Goal: Task Accomplishment & Management: Use online tool/utility

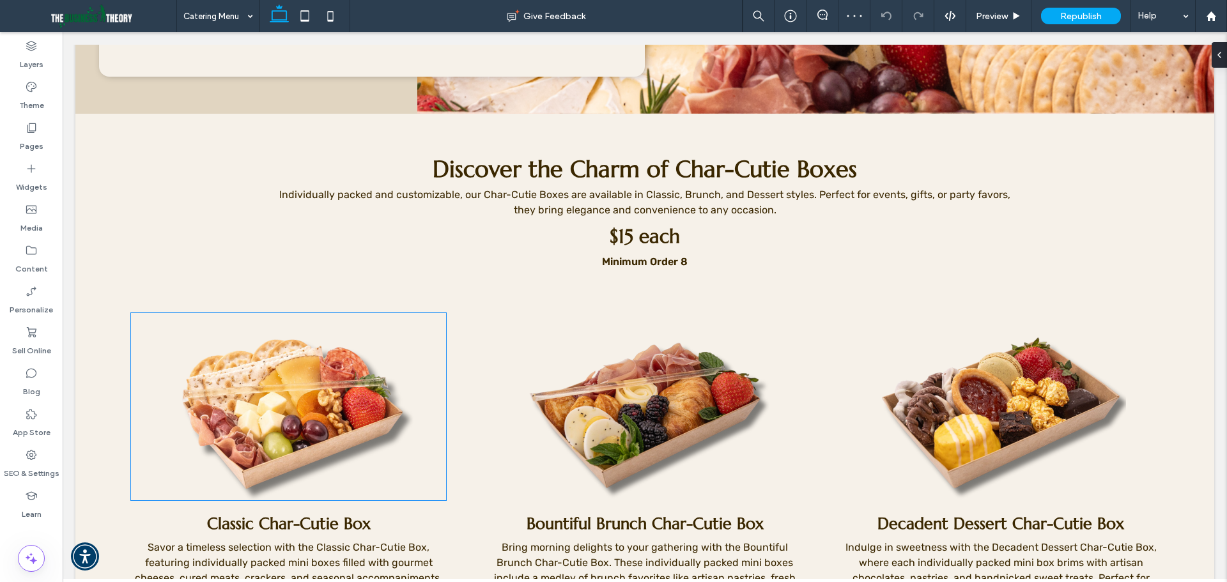
scroll to position [447, 0]
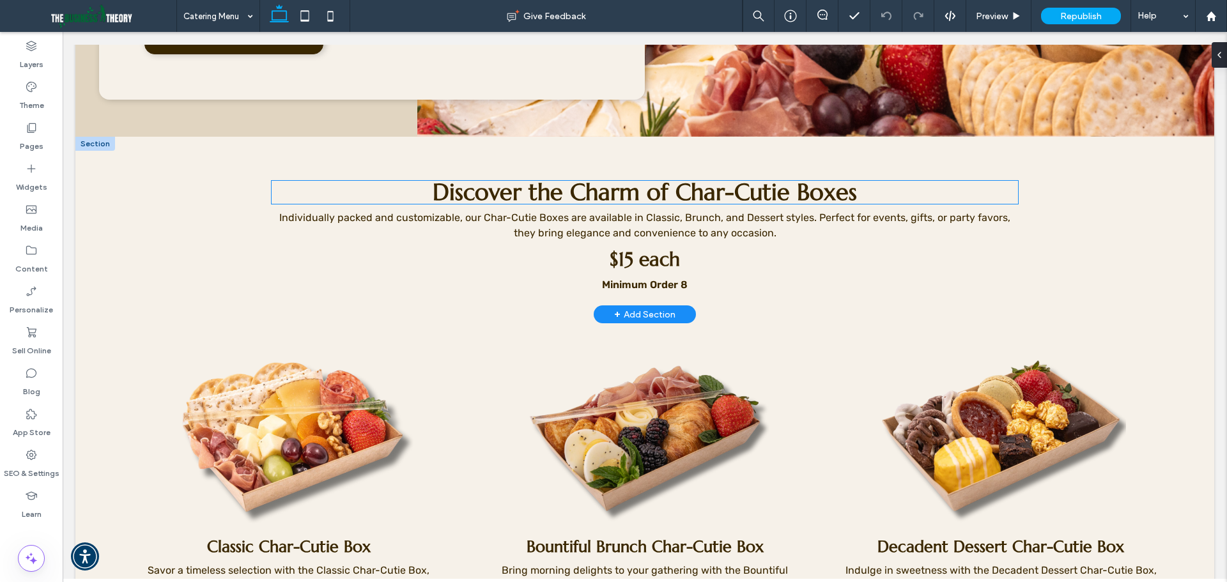
click at [692, 187] on span "Discover the Charm of Char-Cutie Boxes" at bounding box center [645, 192] width 424 height 29
click at [692, 187] on div "Discover the Charm of Char-Cutie Boxes" at bounding box center [645, 192] width 747 height 23
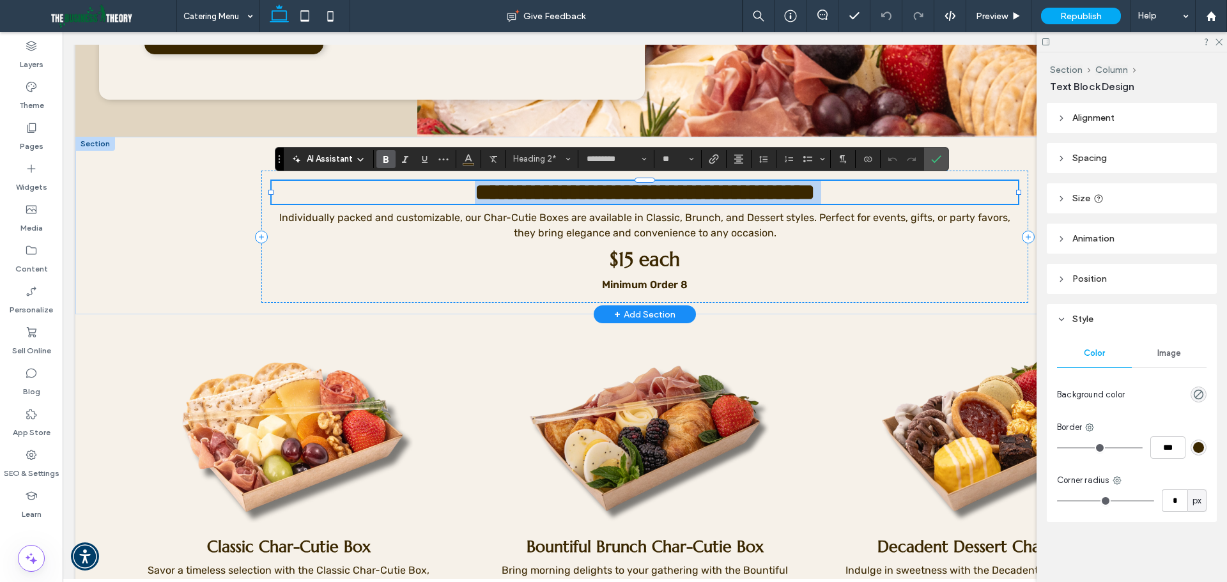
click at [683, 193] on span "**********" at bounding box center [645, 192] width 340 height 23
drag, startPoint x: 674, startPoint y: 190, endPoint x: 863, endPoint y: 188, distance: 189.2
click at [863, 188] on h2 "**********" at bounding box center [645, 192] width 747 height 23
copy span "**********"
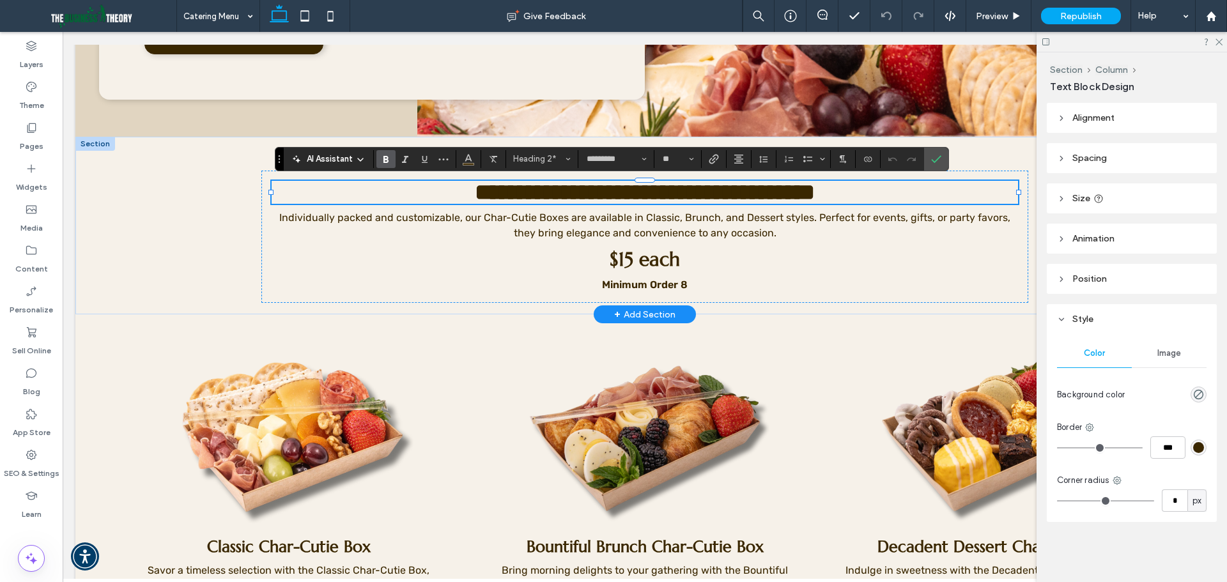
click at [99, 145] on div at bounding box center [95, 144] width 40 height 14
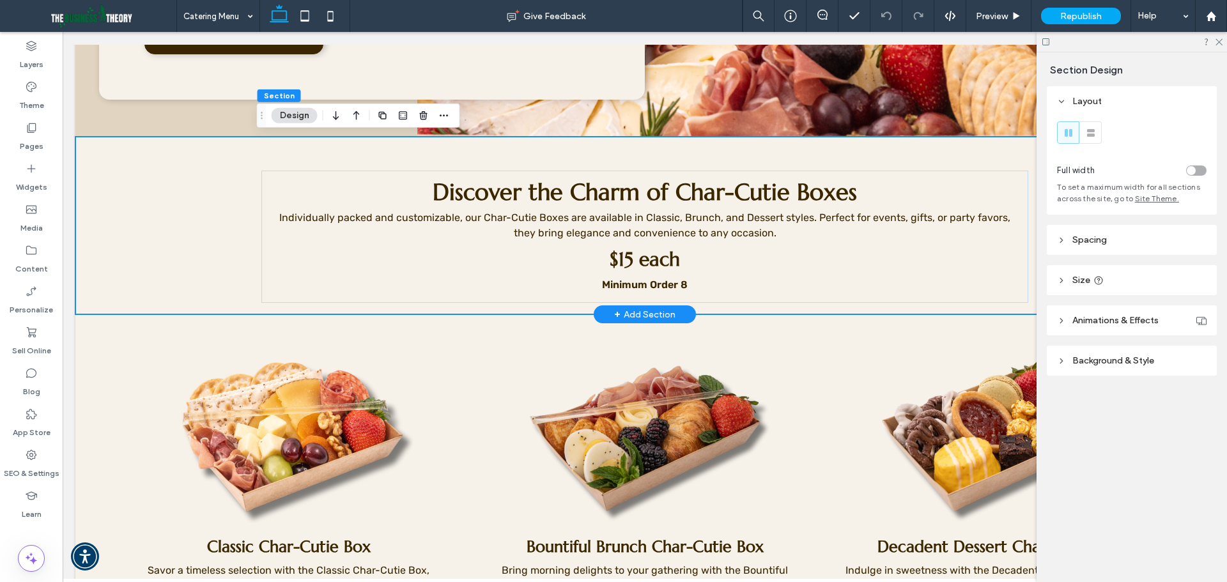
click at [97, 146] on div "Discover the Charm of Char-Cutie Boxes Individually packed and customizable, ou…" at bounding box center [644, 226] width 1139 height 178
click at [337, 293] on div "Discover the Charm of Char-Cutie Boxes Individually packed and customizable, ou…" at bounding box center [644, 237] width 767 height 132
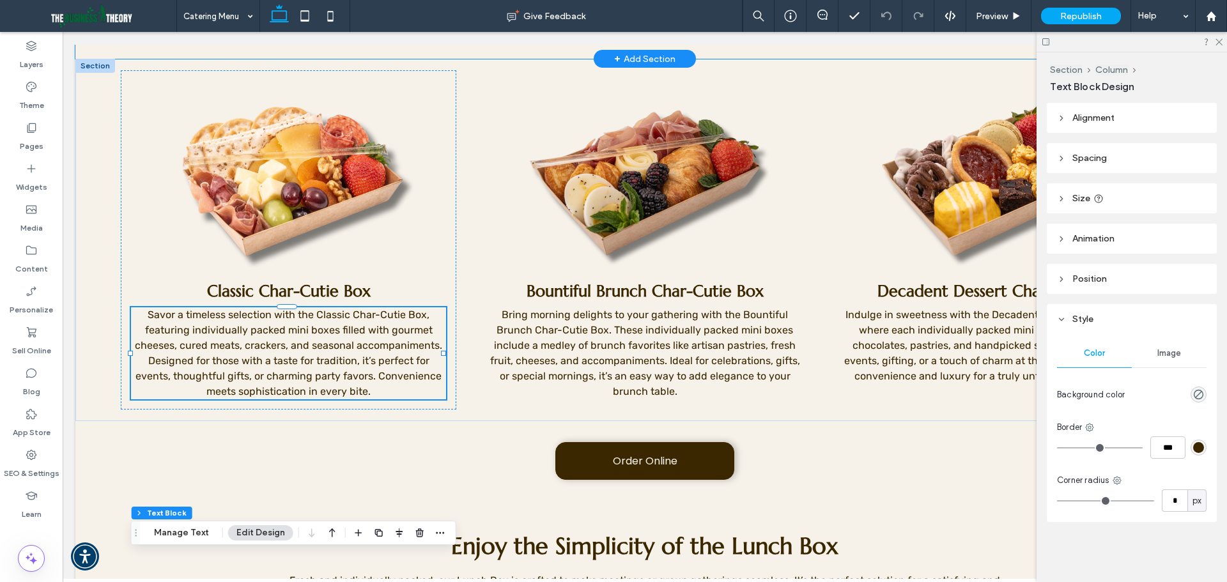
scroll to position [383, 0]
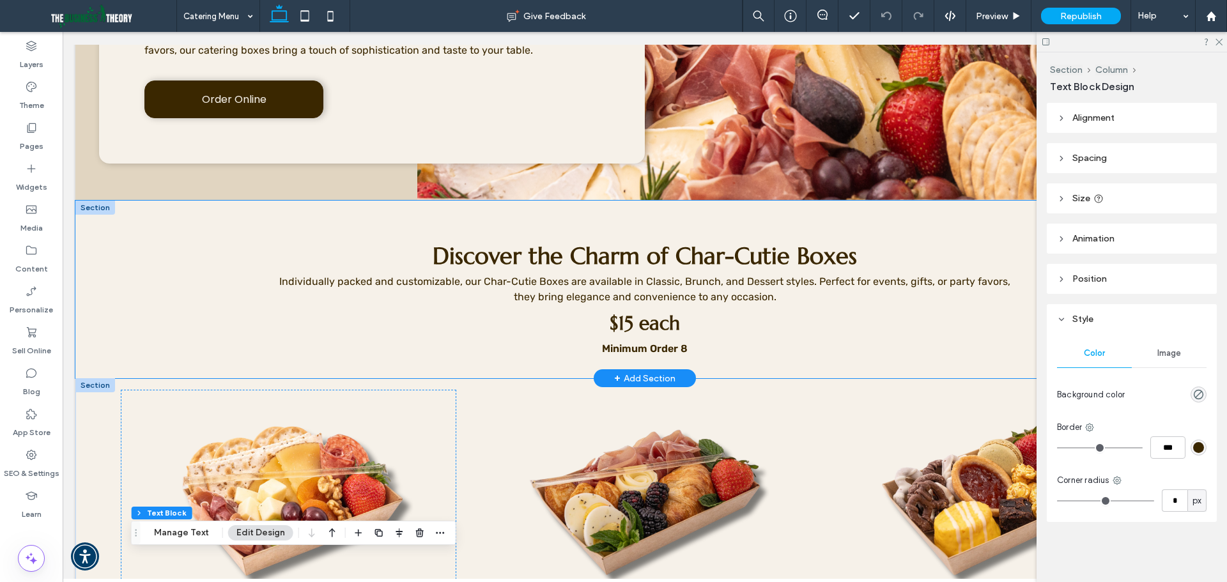
click at [102, 212] on div at bounding box center [95, 208] width 40 height 14
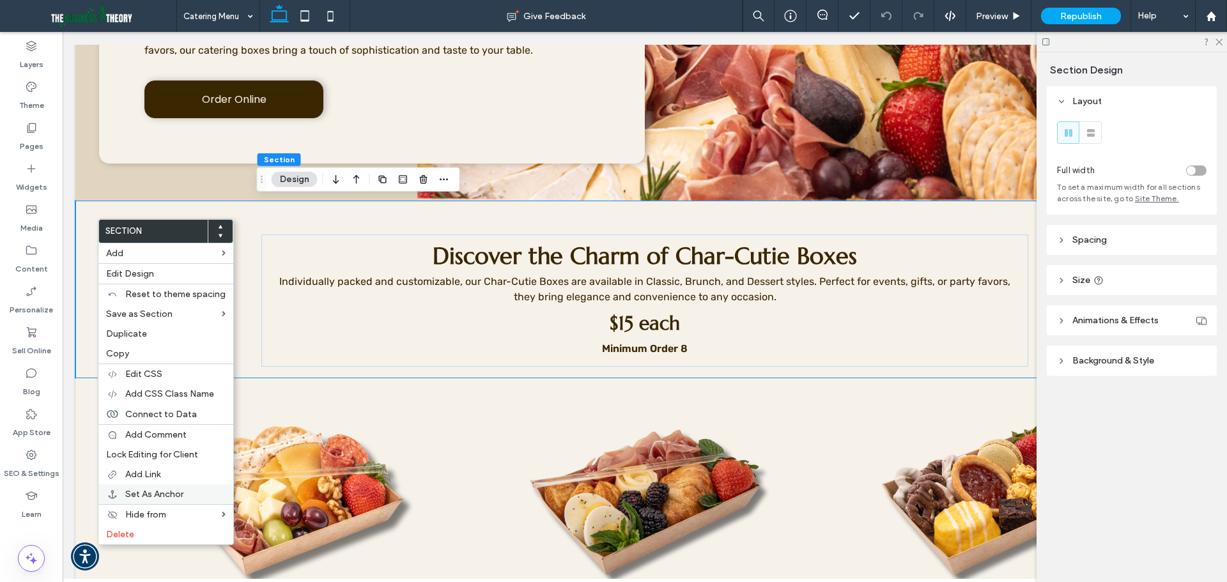
click at [171, 491] on span "Set As Anchor" at bounding box center [154, 494] width 58 height 11
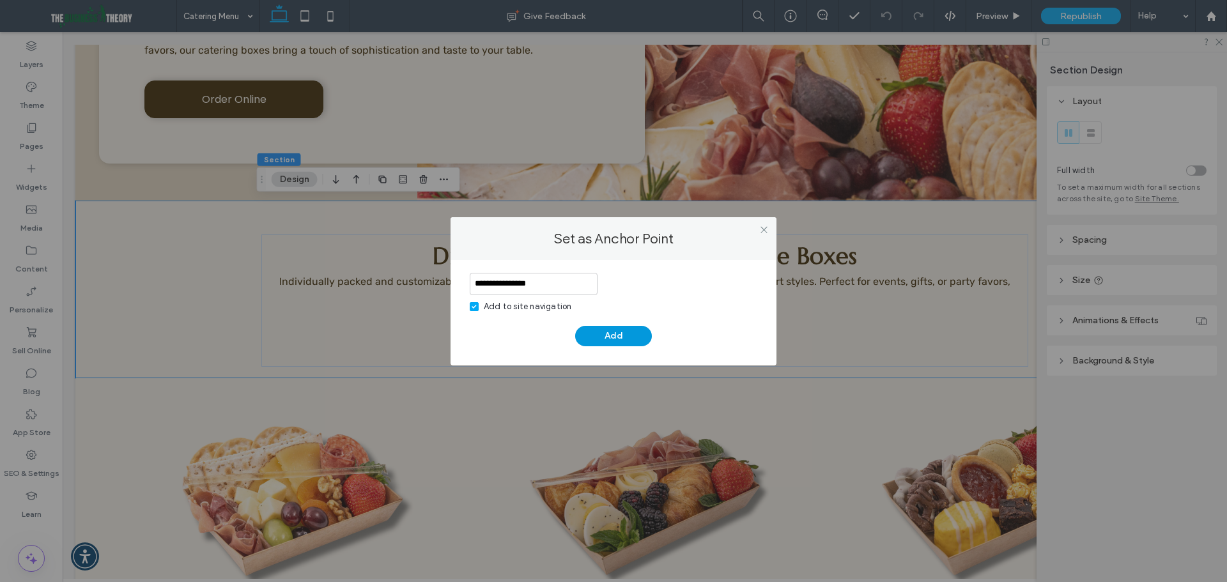
type input "**********"
click at [609, 341] on button "Add" at bounding box center [613, 336] width 77 height 20
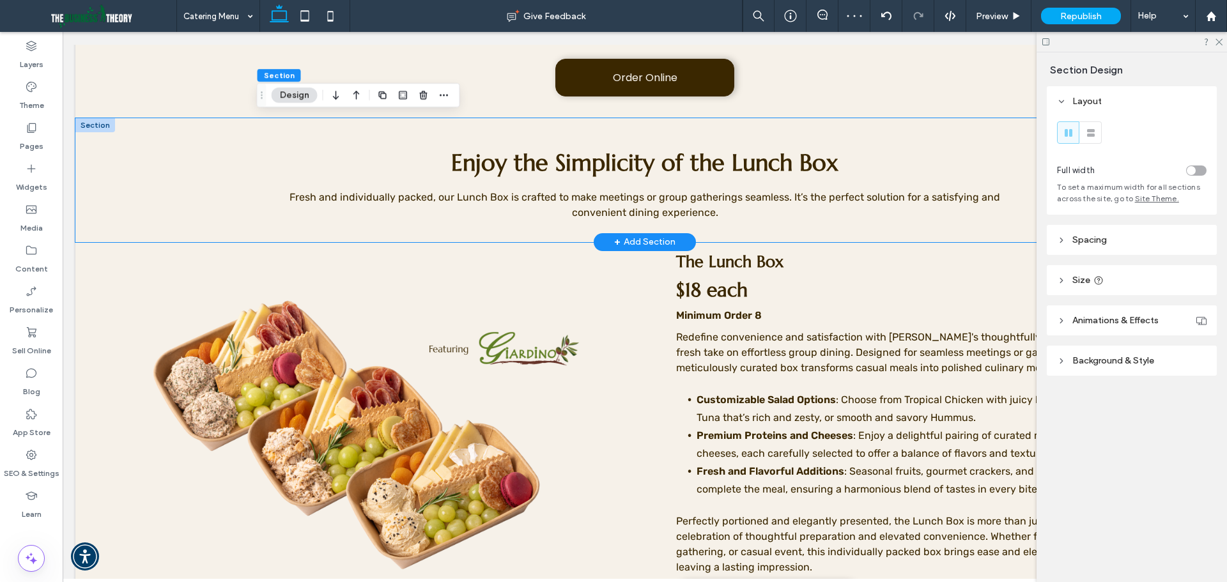
scroll to position [959, 0]
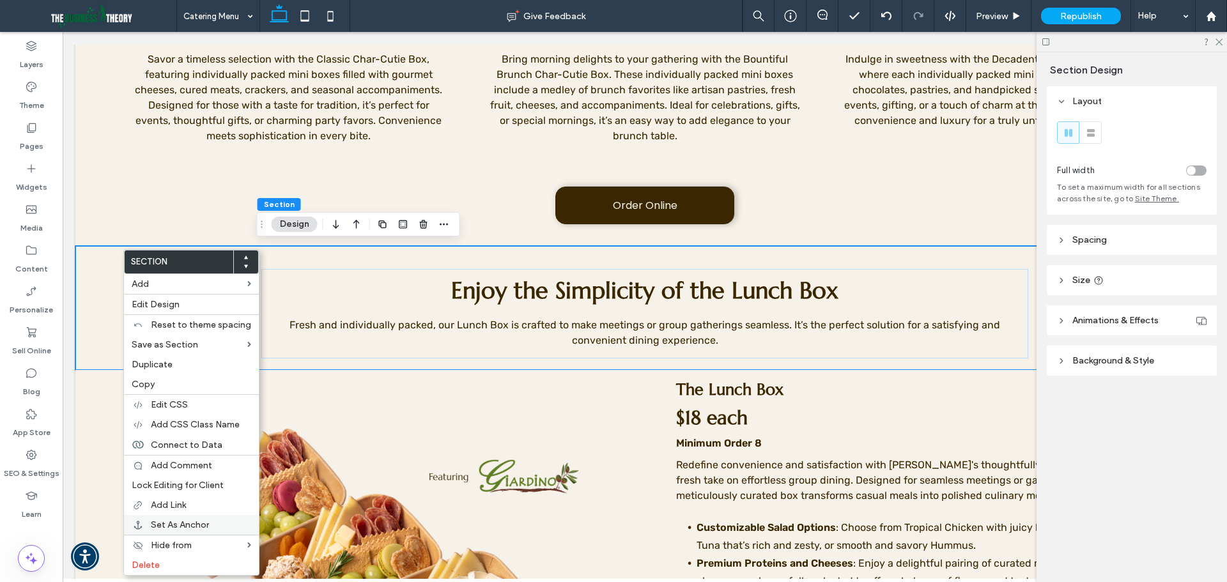
click at [209, 520] on span "Set As Anchor" at bounding box center [180, 525] width 58 height 11
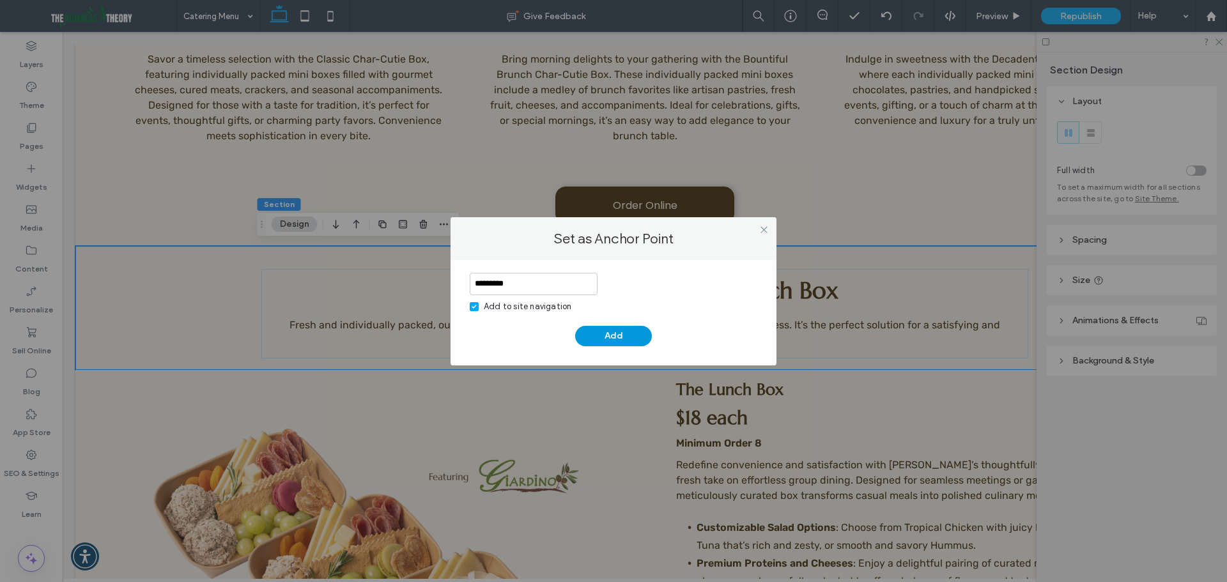
type input "*********"
click at [640, 337] on button "Add" at bounding box center [613, 336] width 77 height 20
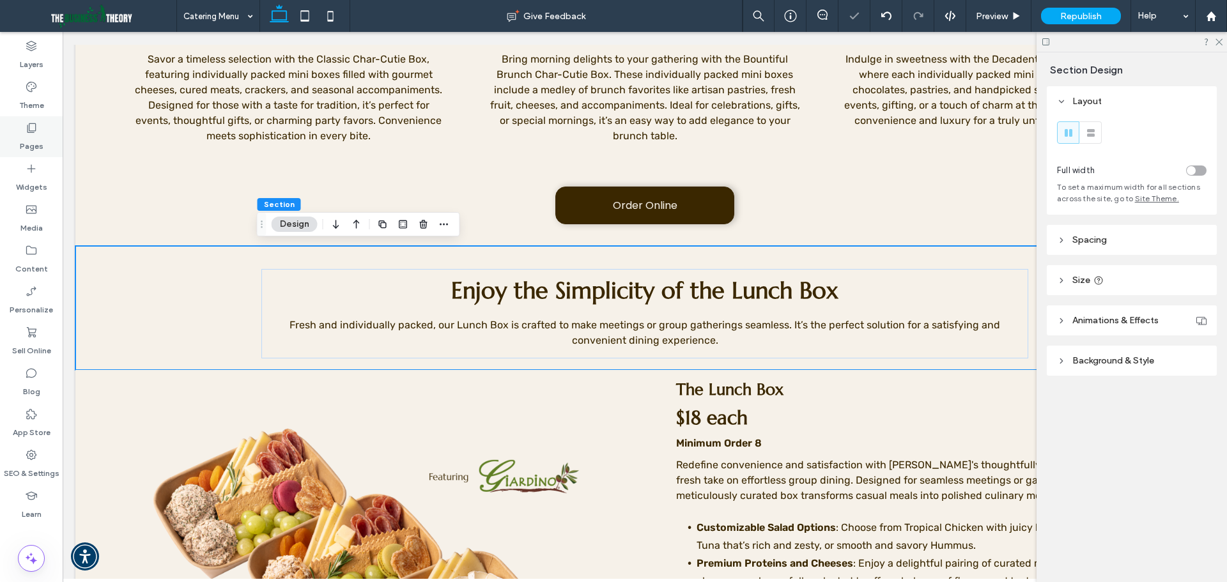
click at [27, 139] on label "Pages" at bounding box center [32, 143] width 24 height 18
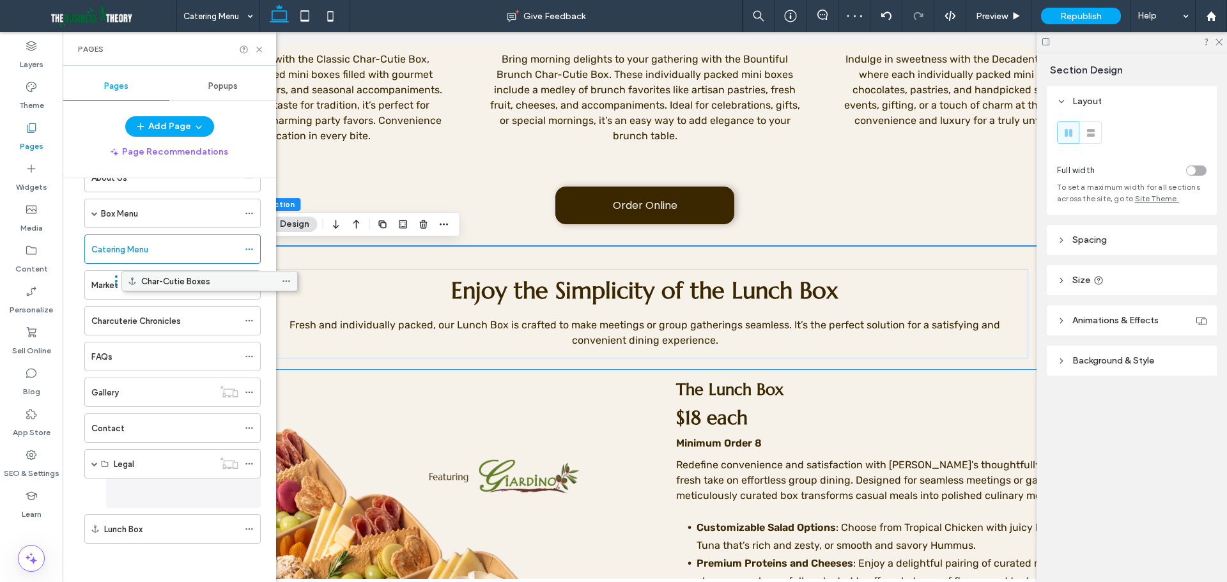
scroll to position [73, 0]
drag, startPoint x: 159, startPoint y: 495, endPoint x: 207, endPoint y: 274, distance: 226.3
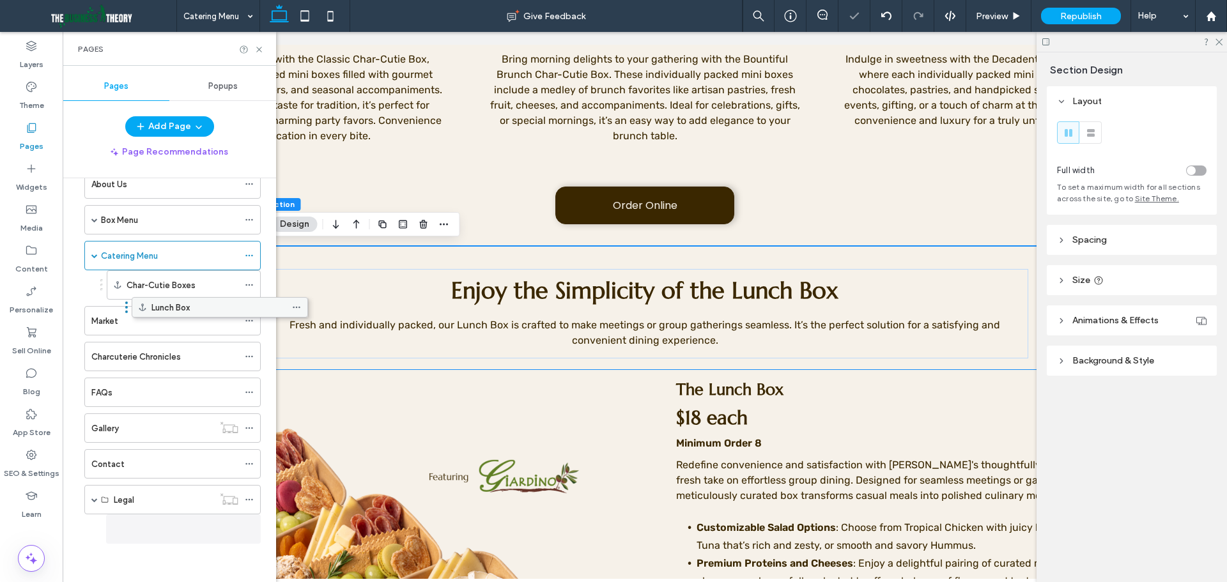
scroll to position [66, 0]
drag, startPoint x: 159, startPoint y: 525, endPoint x: 191, endPoint y: 330, distance: 197.5
click at [260, 45] on icon at bounding box center [259, 50] width 10 height 10
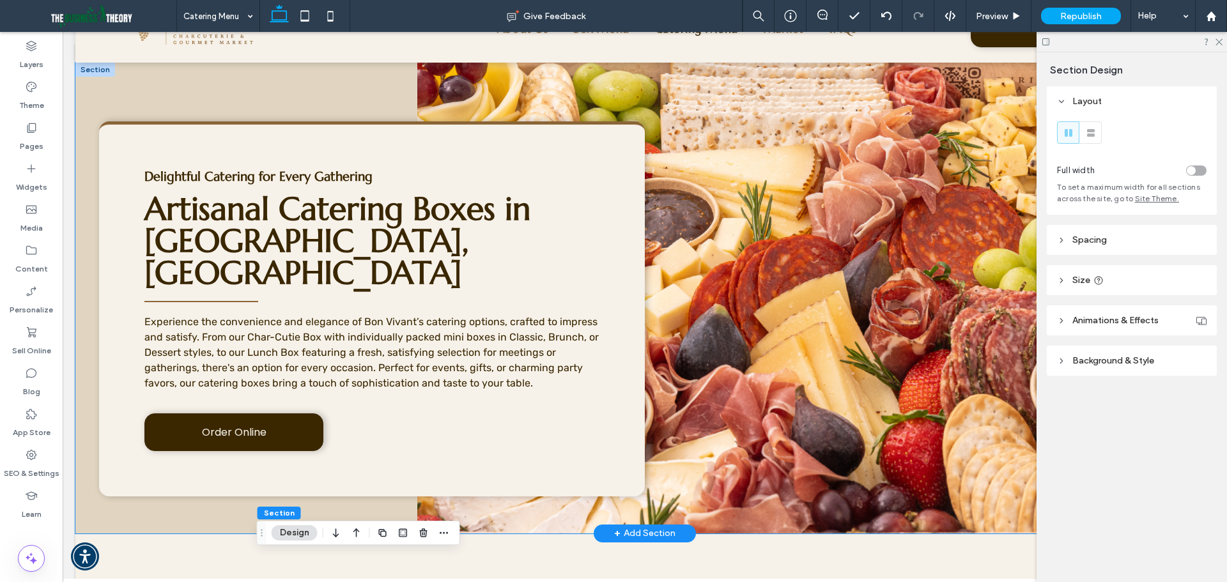
scroll to position [0, 0]
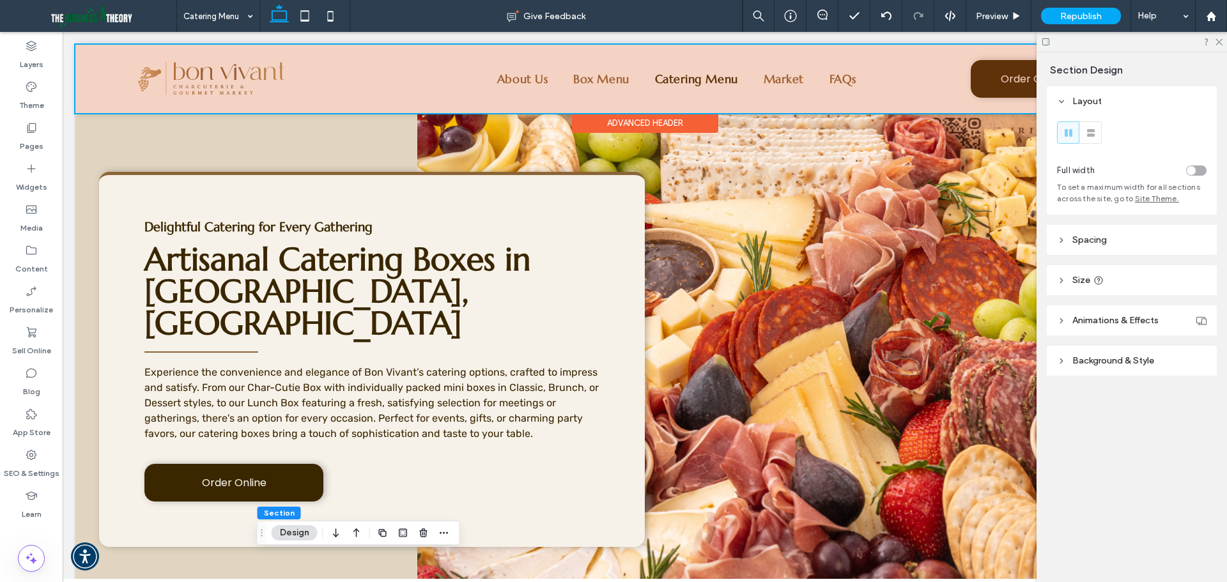
click at [674, 71] on div at bounding box center [644, 79] width 1139 height 68
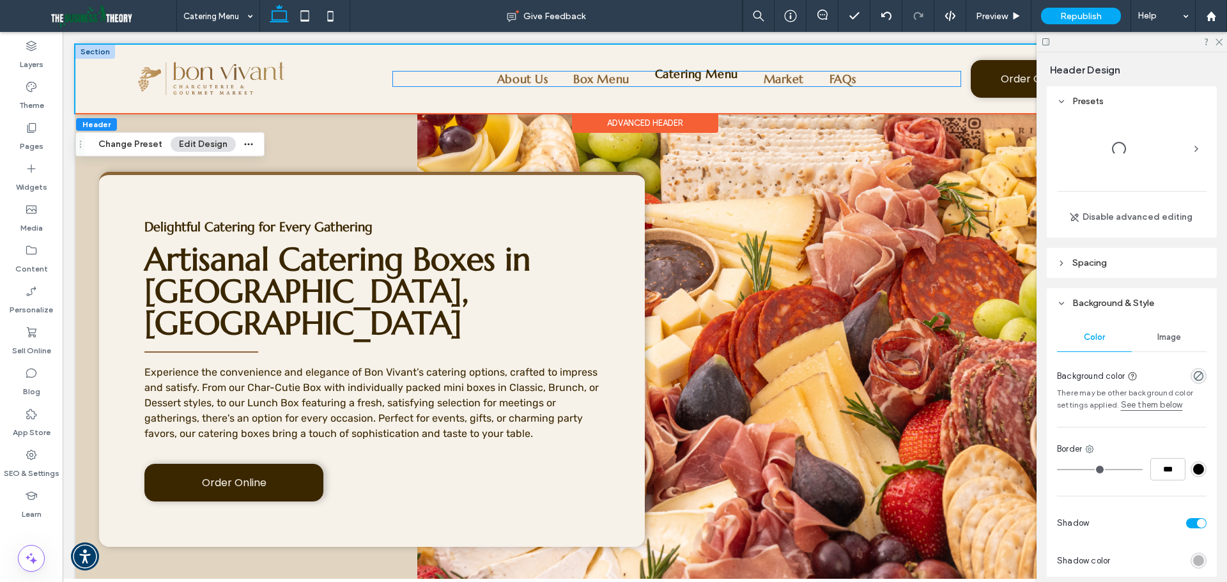
click at [689, 80] on span "Catering Menu" at bounding box center [696, 73] width 83 height 15
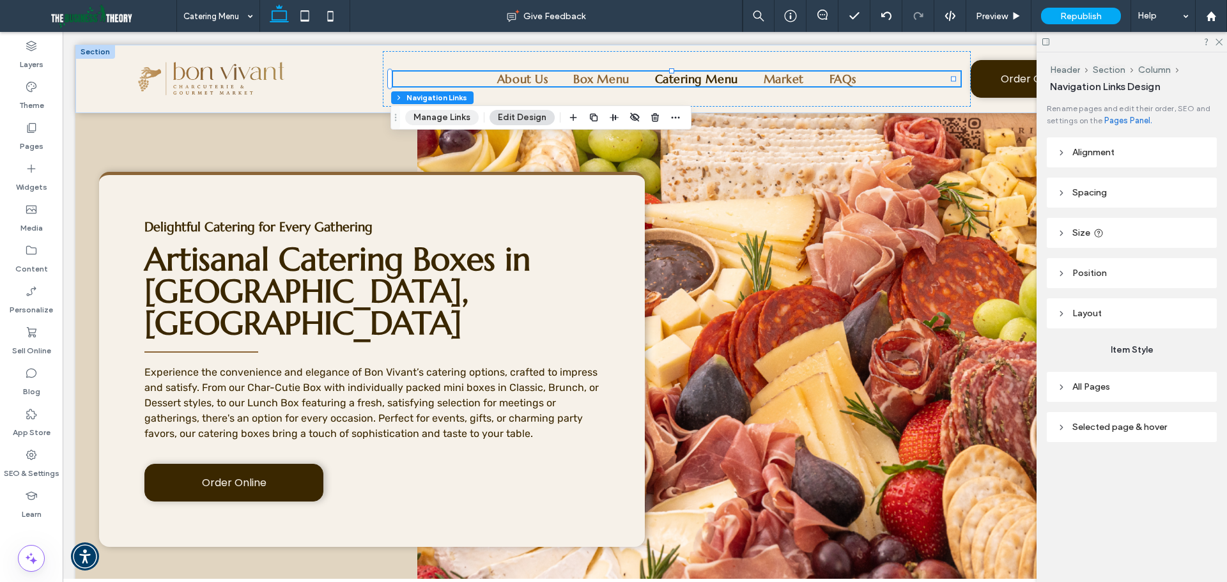
click at [437, 116] on button "Manage Links" at bounding box center [442, 117] width 74 height 15
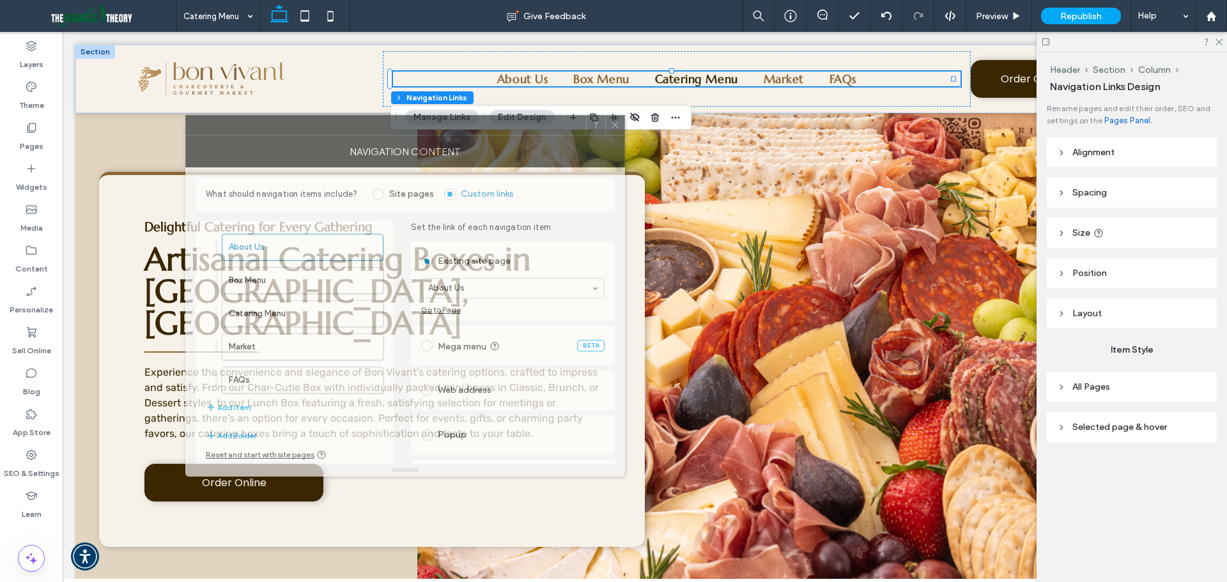
drag, startPoint x: 623, startPoint y: 136, endPoint x: 165, endPoint y: 127, distance: 458.3
click at [186, 127] on div at bounding box center [386, 125] width 400 height 19
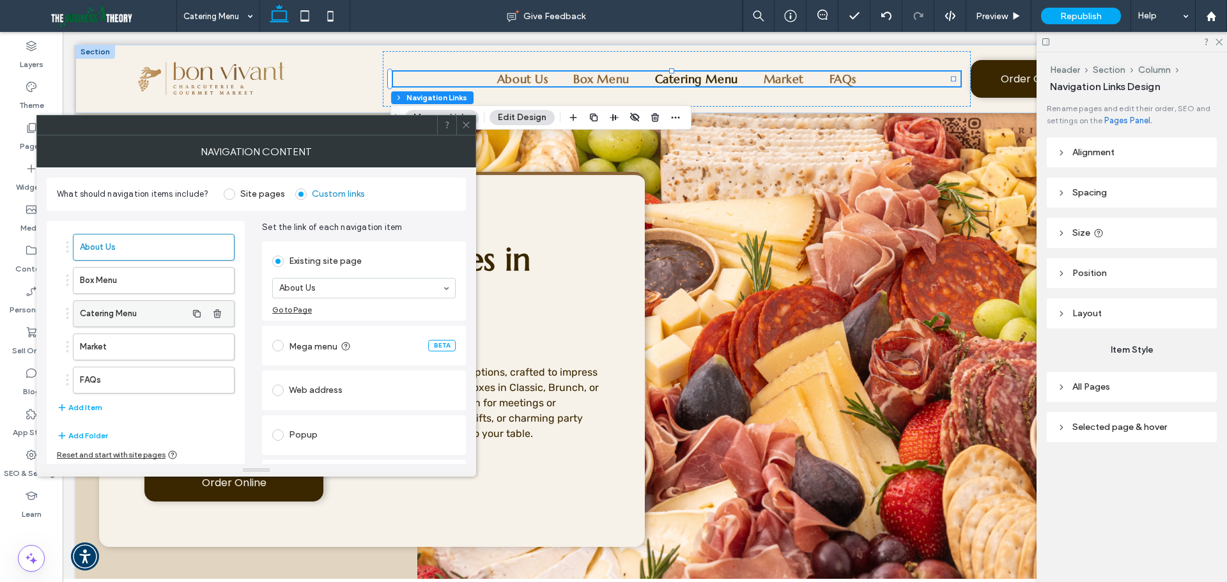
click at [121, 314] on label "Catering Menu" at bounding box center [133, 314] width 107 height 26
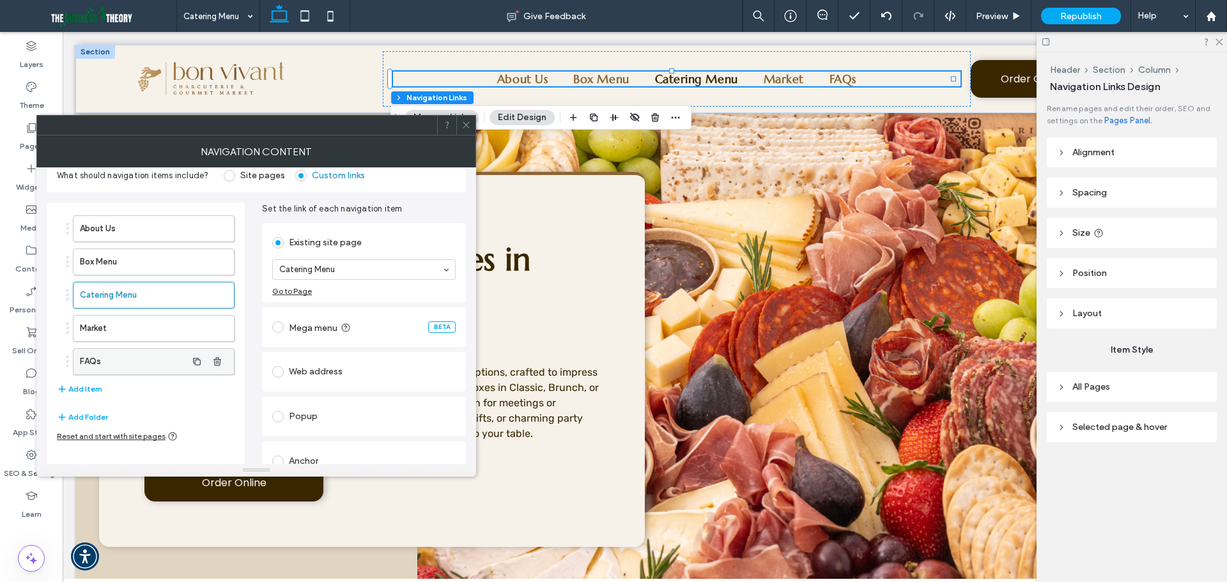
scroll to position [36, 0]
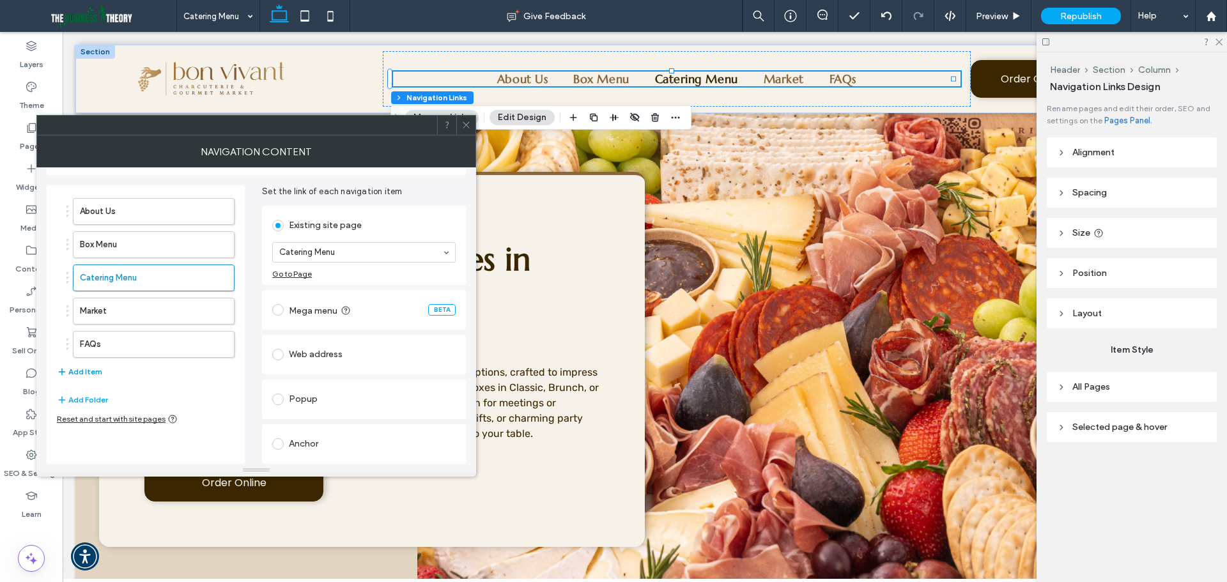
click at [90, 371] on button "Add Item" at bounding box center [79, 371] width 45 height 15
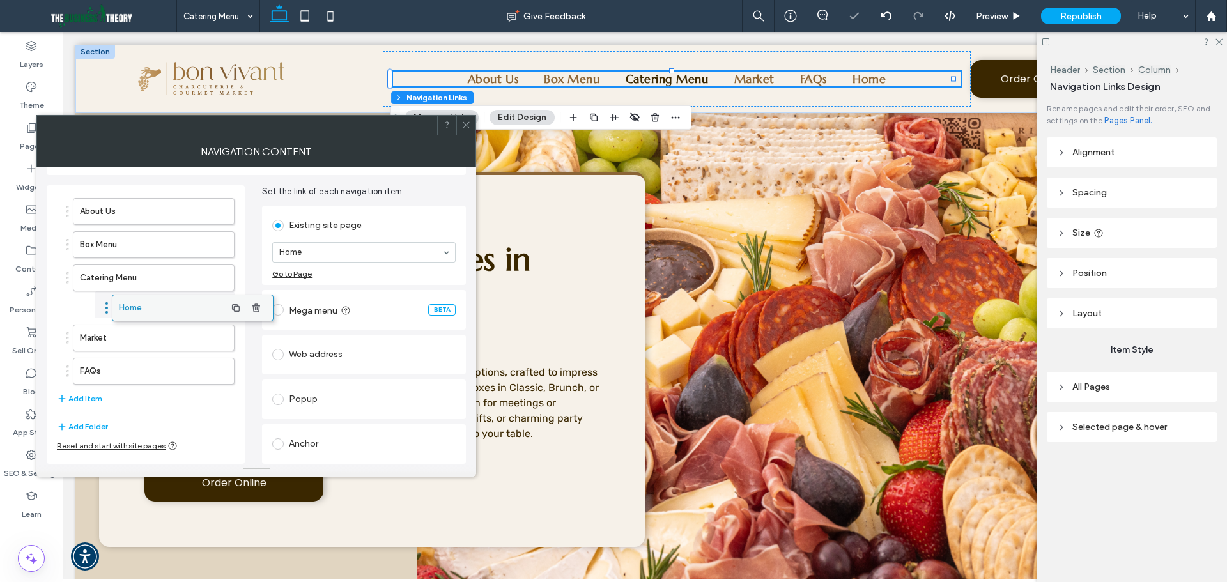
drag, startPoint x: 136, startPoint y: 375, endPoint x: 175, endPoint y: 306, distance: 79.8
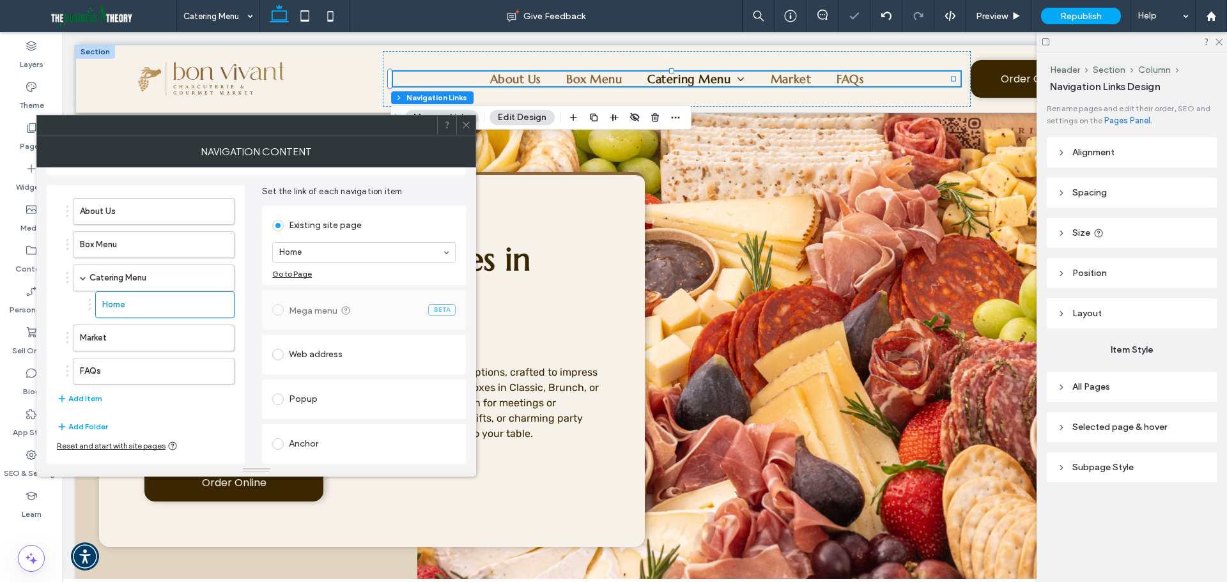
click at [318, 441] on div "Anchor" at bounding box center [363, 444] width 183 height 20
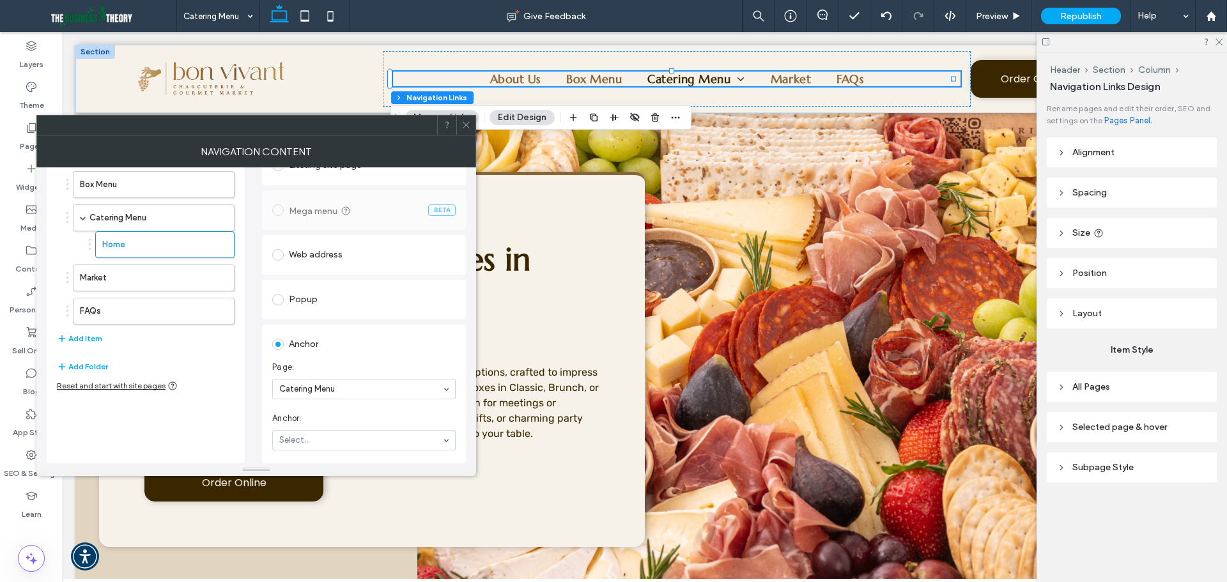
scroll to position [96, 0]
click at [350, 456] on div "Anchor Page: Catering Menu Anchor: Select..." at bounding box center [364, 394] width 204 height 139
drag, startPoint x: 348, startPoint y: 456, endPoint x: 355, endPoint y: 447, distance: 11.4
click at [83, 340] on button "Add Item" at bounding box center [79, 338] width 45 height 15
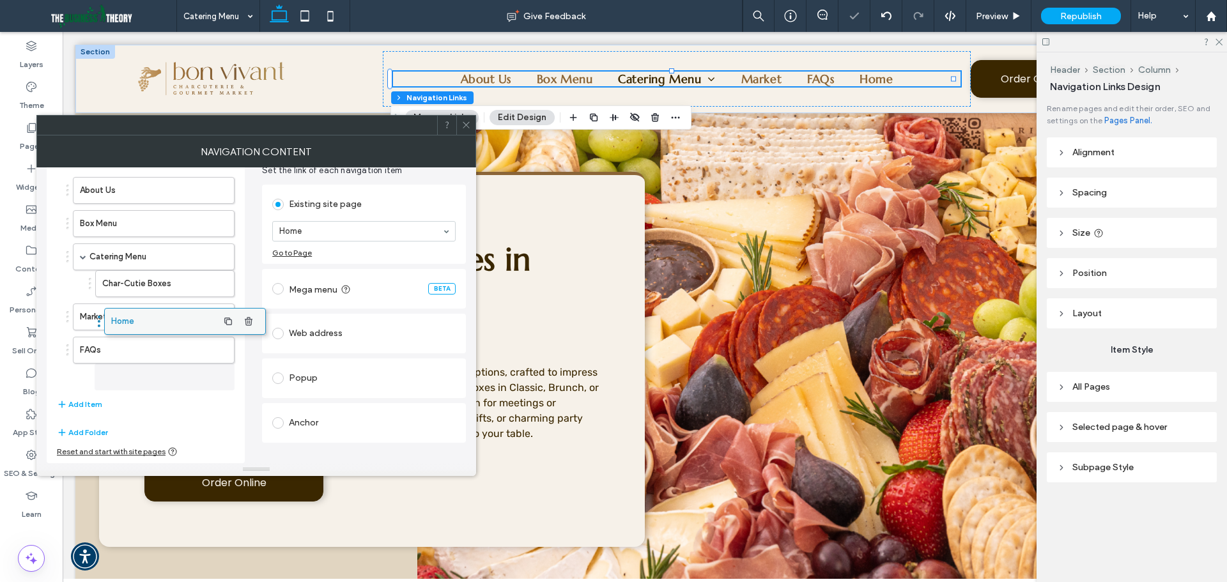
scroll to position [57, 0]
drag, startPoint x: 117, startPoint y: 375, endPoint x: 147, endPoint y: 328, distance: 55.5
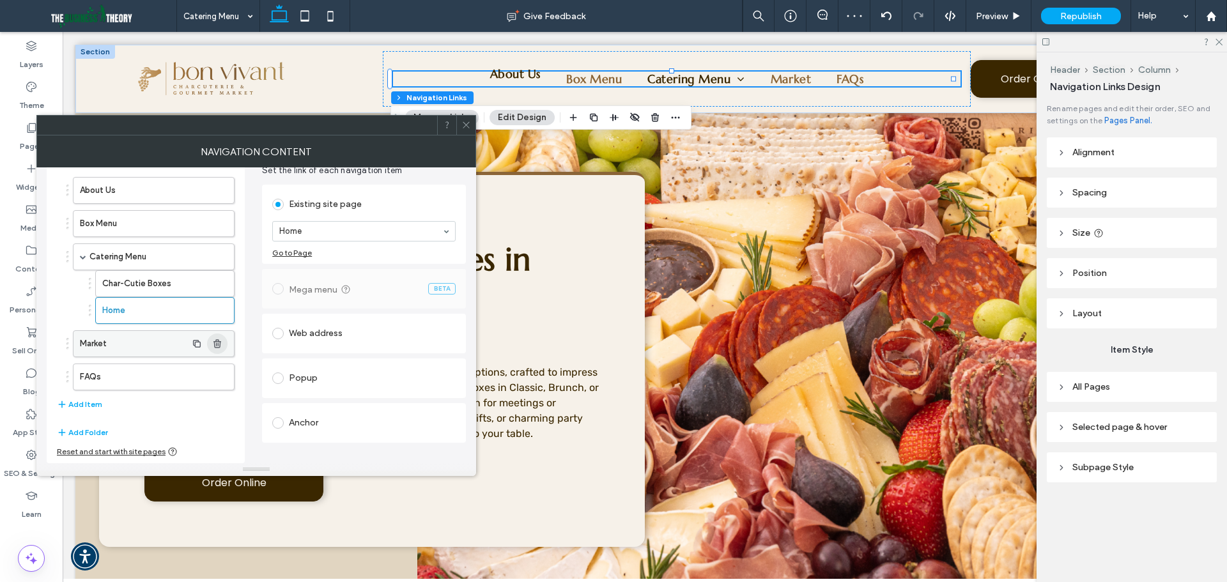
type input "*"
type input "***"
click at [327, 415] on div "Anchor" at bounding box center [363, 423] width 183 height 20
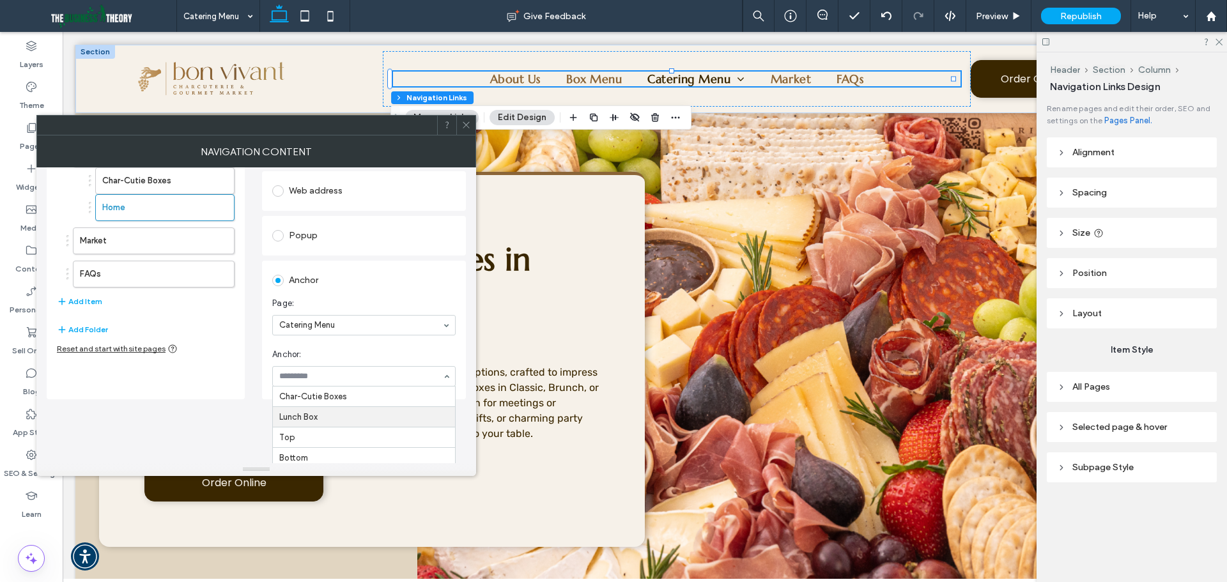
scroll to position [96, 0]
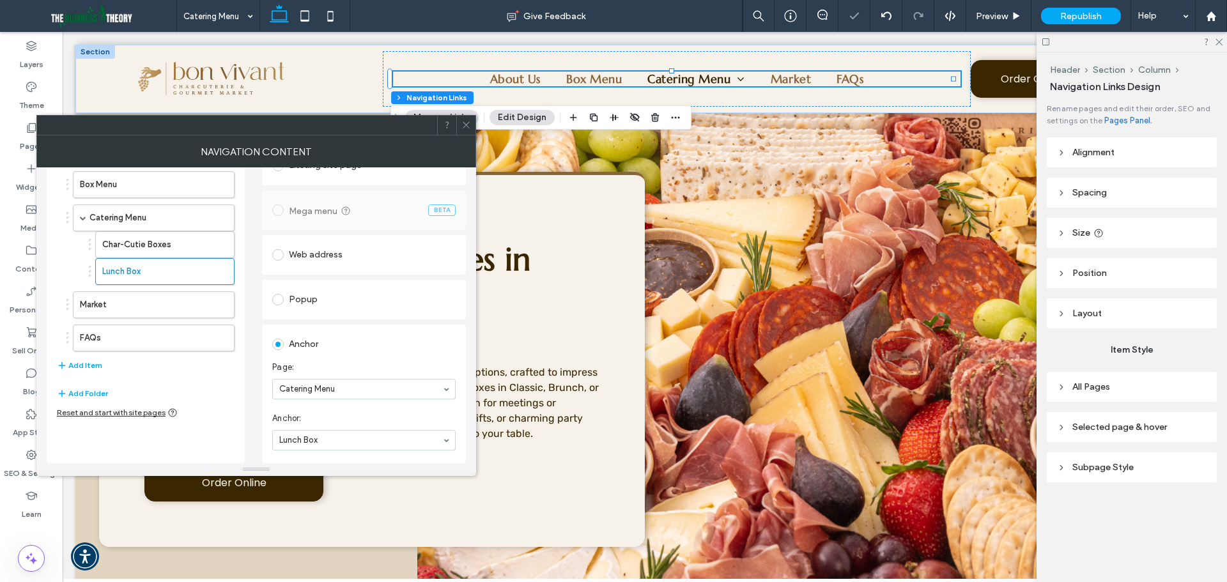
click at [464, 121] on icon at bounding box center [466, 125] width 10 height 10
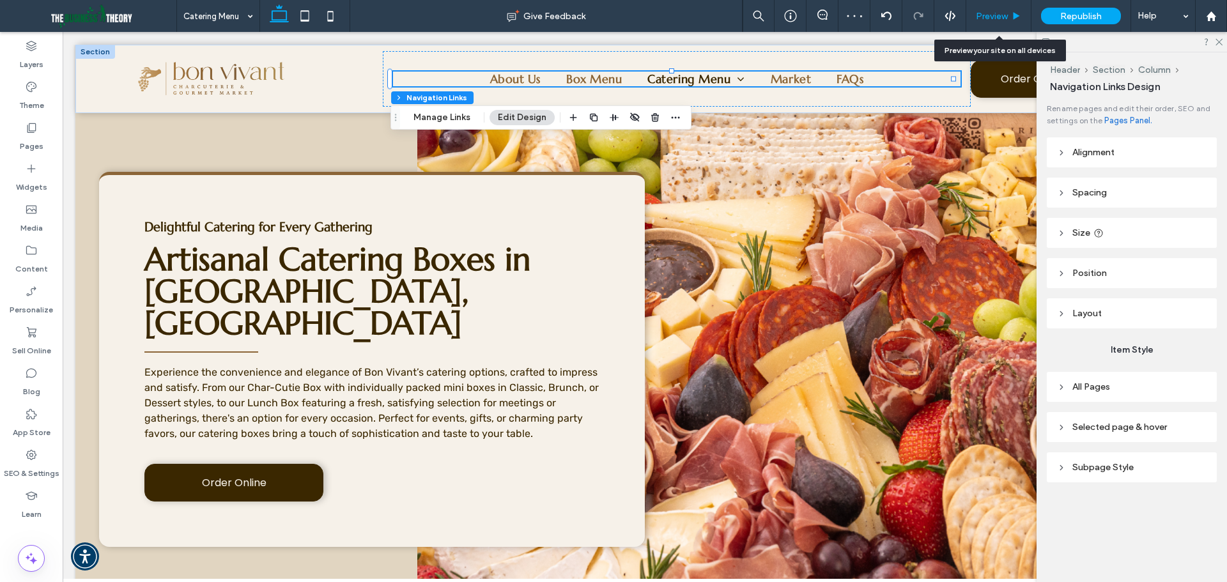
click at [993, 22] on div "Preview" at bounding box center [998, 16] width 65 height 32
click at [1003, 8] on div "Preview" at bounding box center [998, 16] width 65 height 32
click at [995, 20] on span "Preview" at bounding box center [992, 16] width 32 height 11
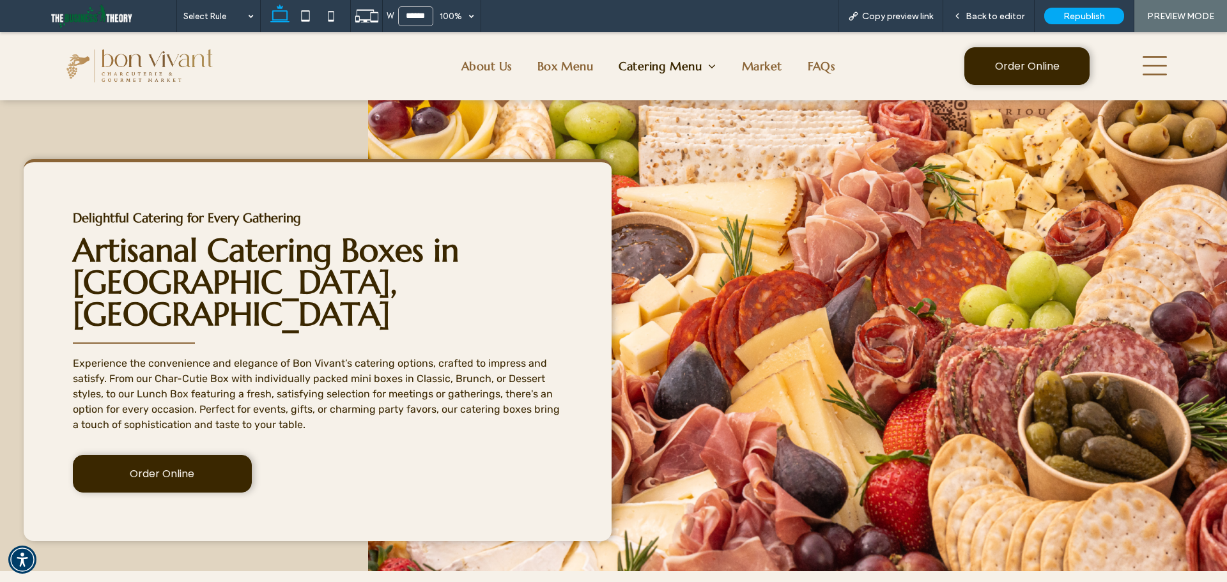
click at [1143, 75] on icon at bounding box center [1155, 65] width 24 height 19
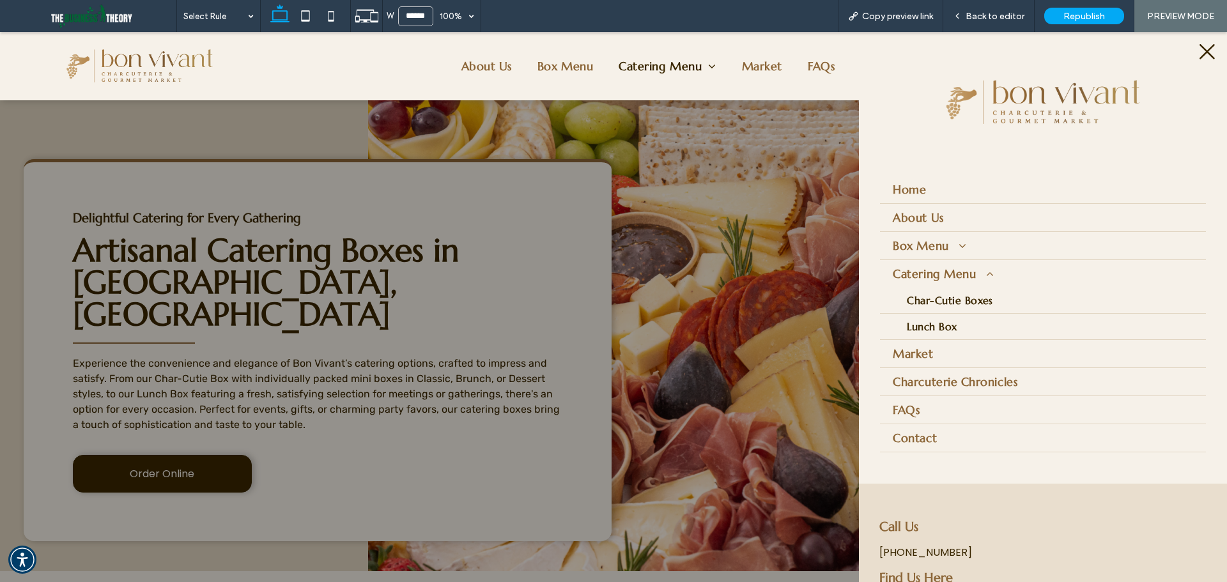
click at [1198, 52] on icon at bounding box center [1207, 51] width 19 height 19
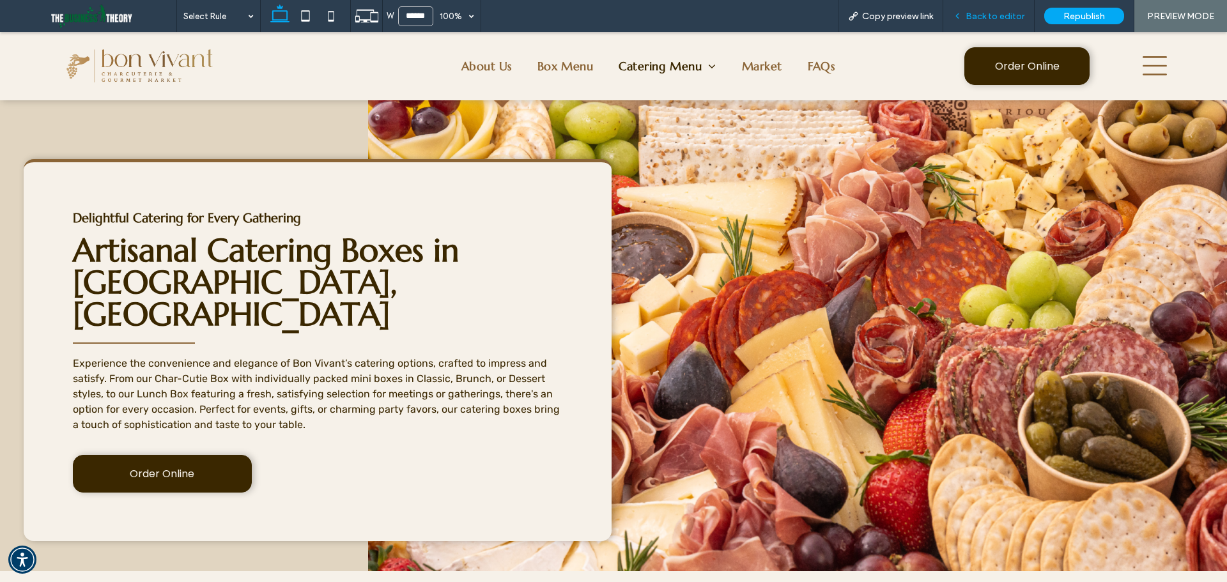
drag, startPoint x: 1009, startPoint y: 19, endPoint x: 931, endPoint y: 22, distance: 78.7
click at [1009, 19] on span "Back to editor" at bounding box center [995, 16] width 59 height 11
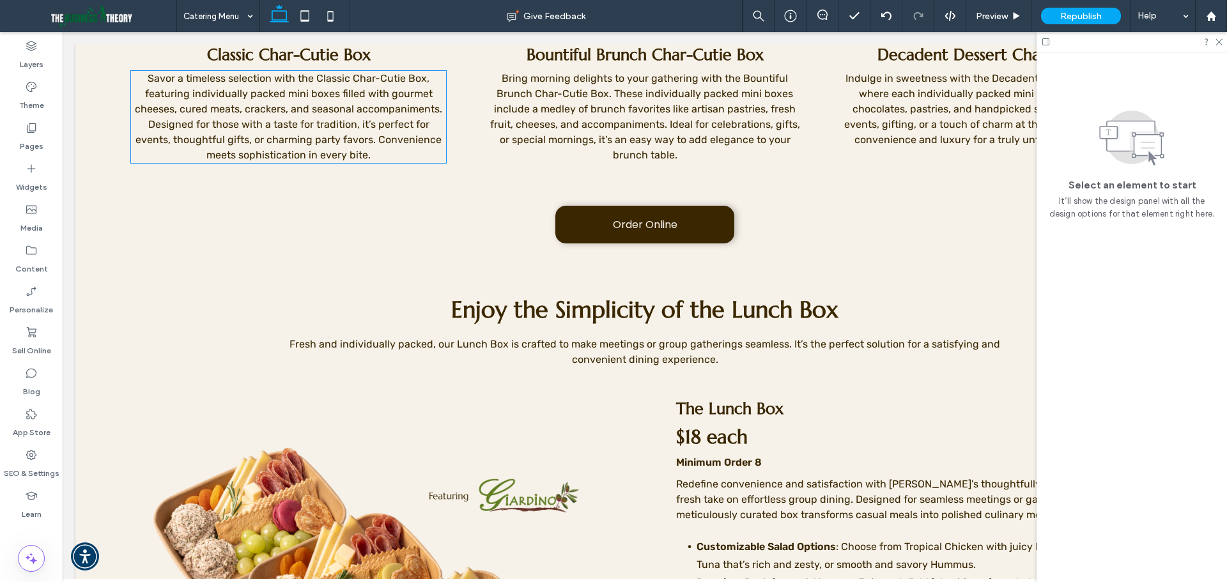
scroll to position [831, 0]
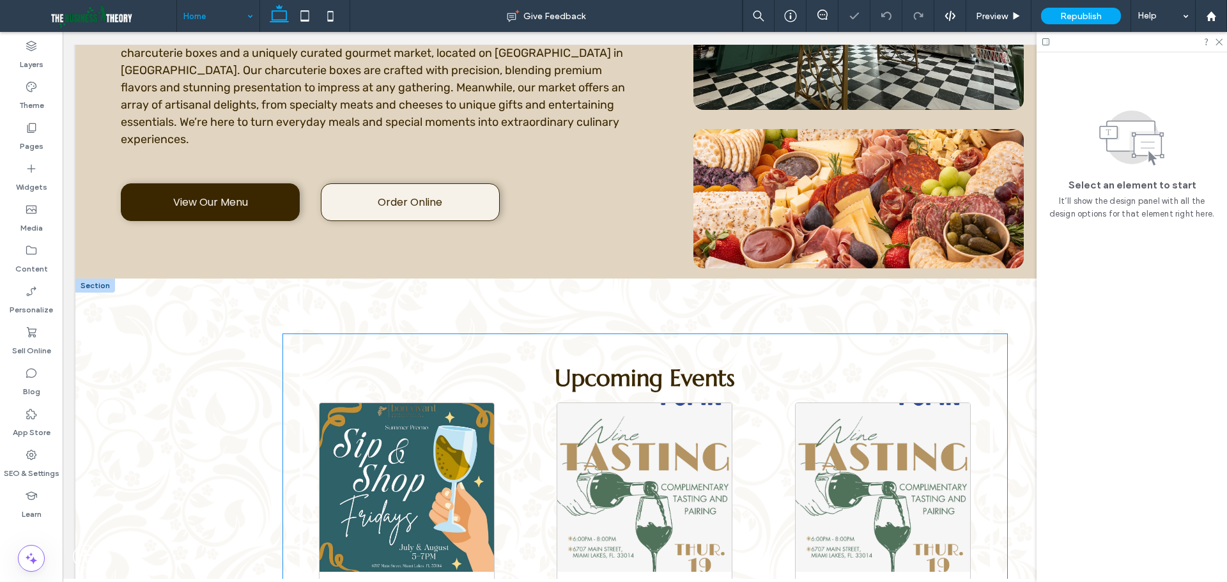
scroll to position [447, 0]
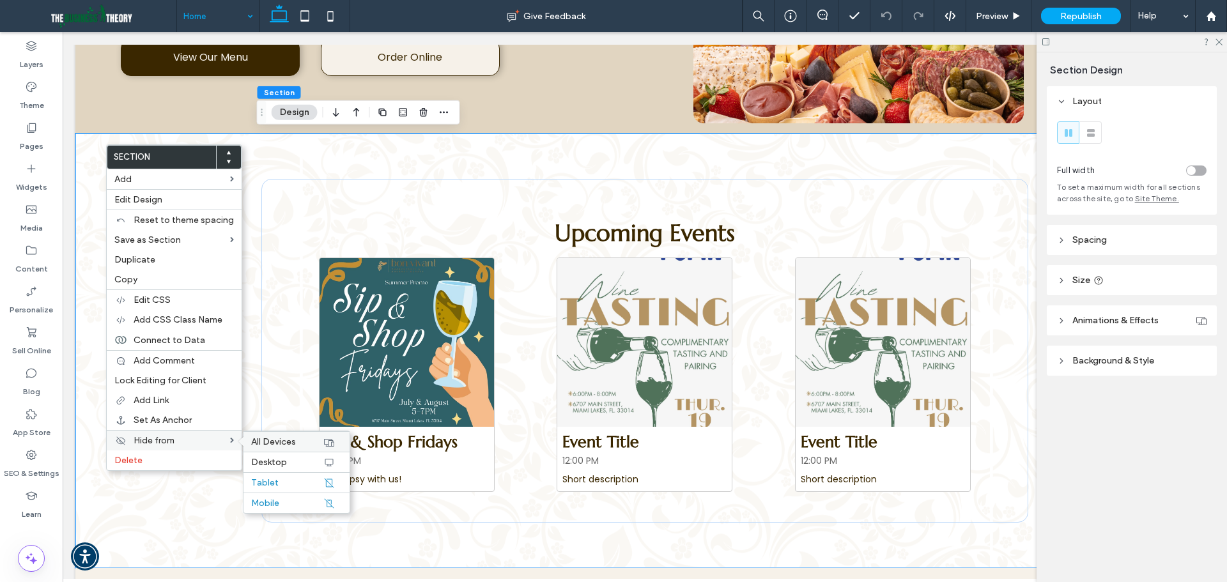
click at [316, 447] on div "All Devices" at bounding box center [297, 441] width 106 height 20
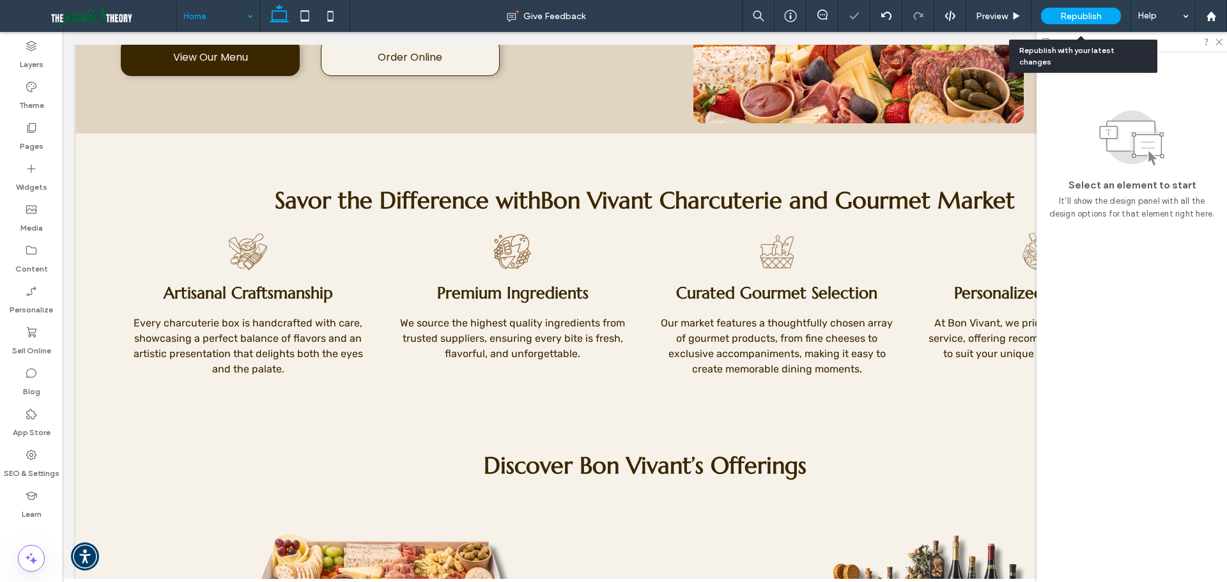
click at [1080, 12] on span "Republish" at bounding box center [1081, 16] width 42 height 11
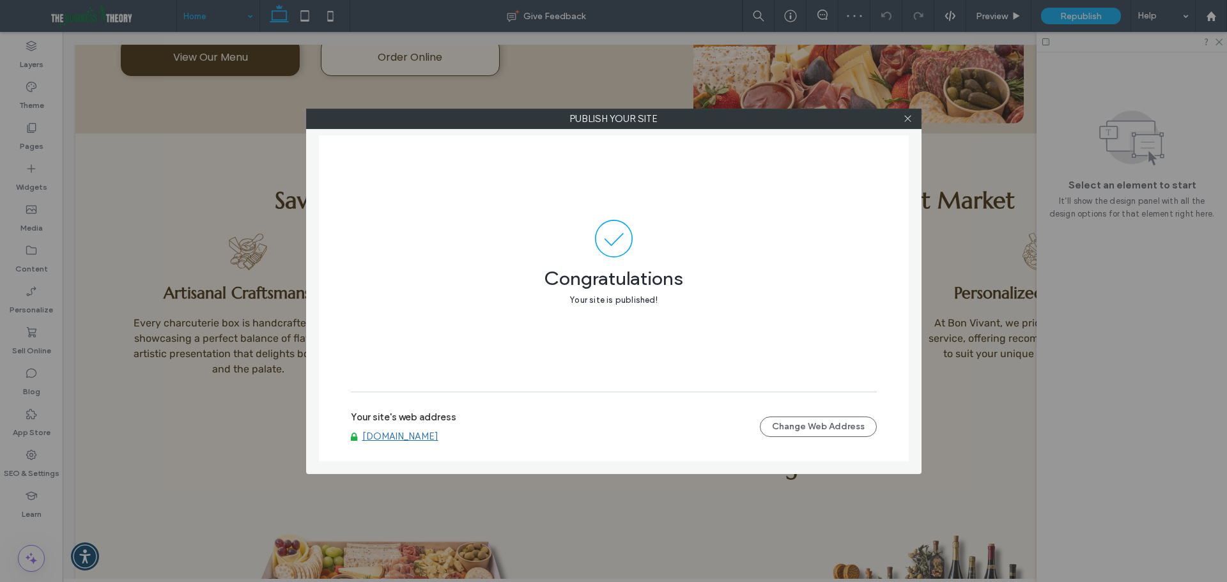
click at [438, 437] on link "[DOMAIN_NAME]" at bounding box center [400, 437] width 76 height 12
click at [909, 113] on span at bounding box center [908, 118] width 10 height 19
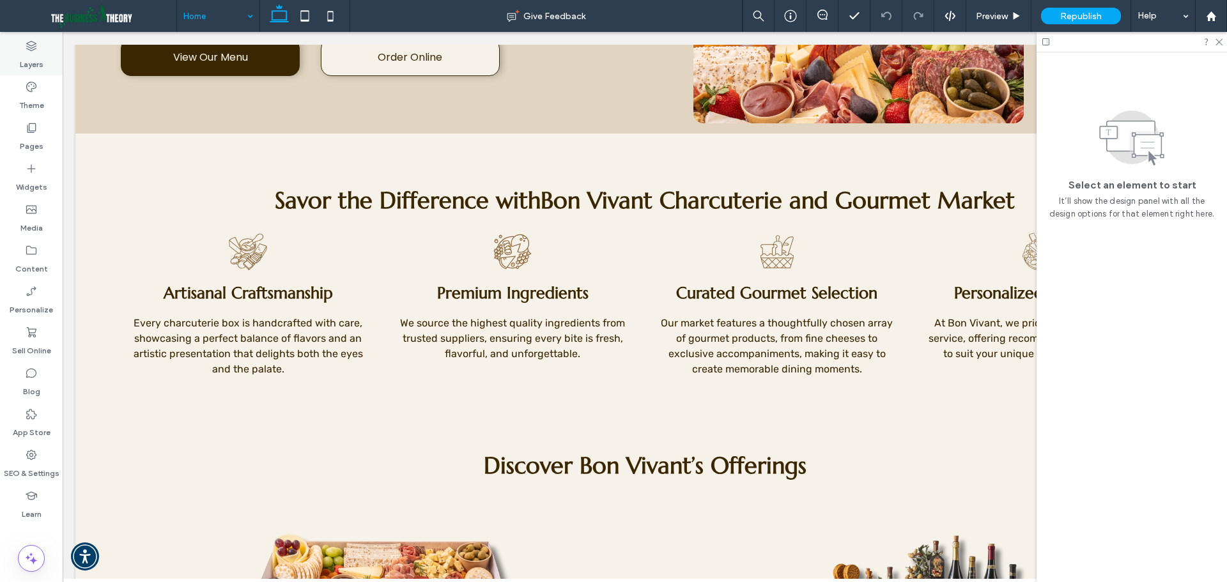
click at [34, 54] on label "Layers" at bounding box center [32, 61] width 24 height 18
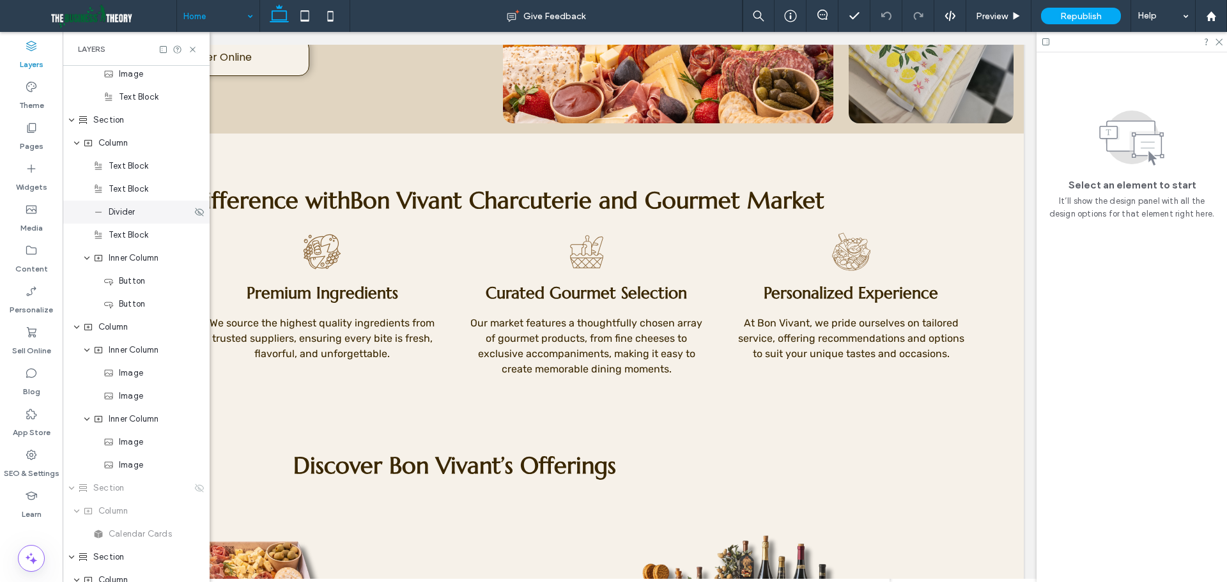
scroll to position [639, 0]
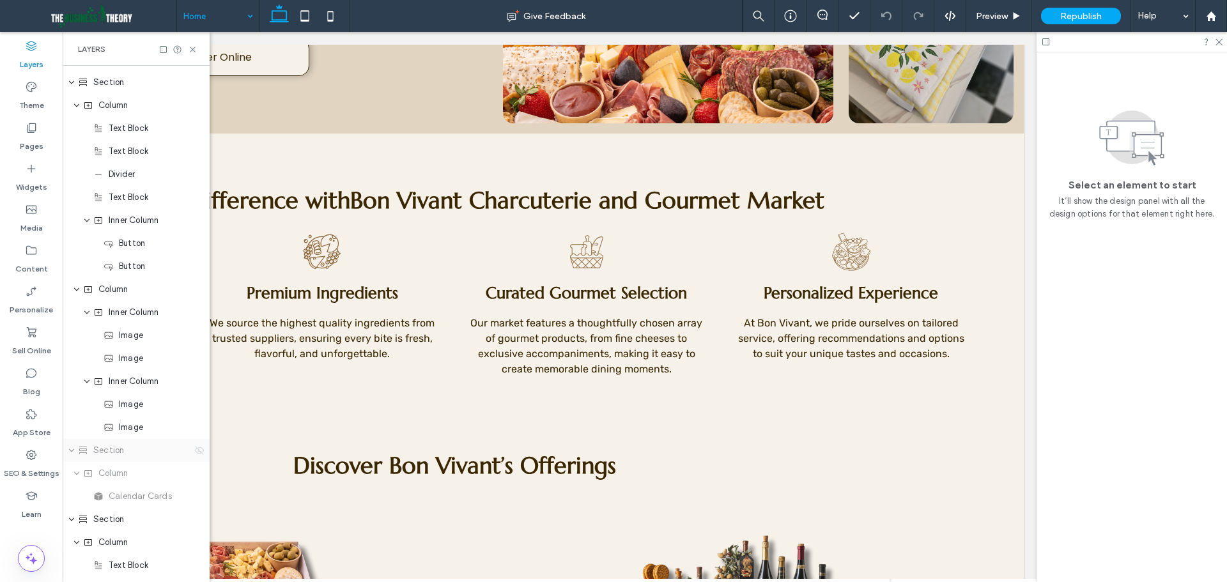
click at [194, 448] on icon at bounding box center [199, 450] width 10 height 10
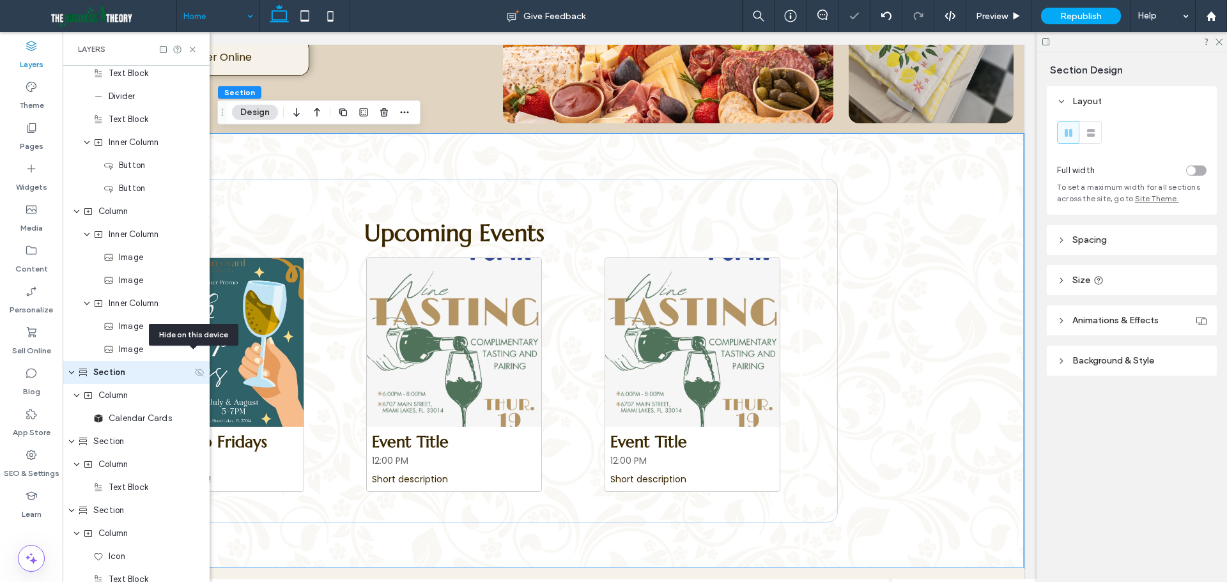
scroll to position [766, 0]
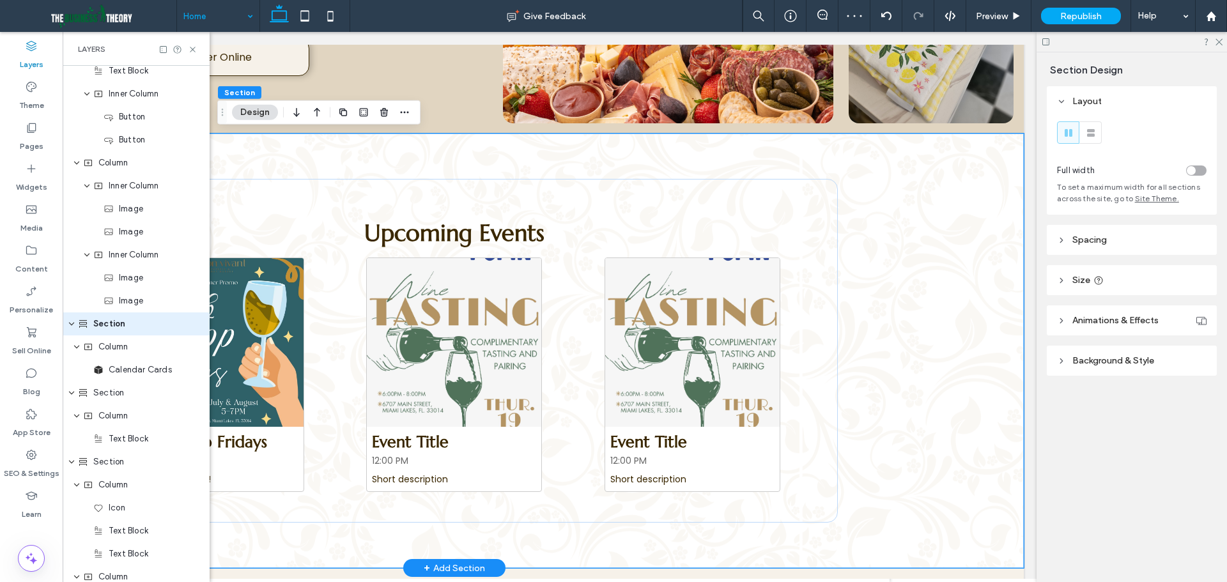
click at [280, 162] on div "Upcoming Events Sip & Shop Fridays 5 - 7 PM Get tipsy with us! Event Title 12:0…" at bounding box center [454, 351] width 767 height 435
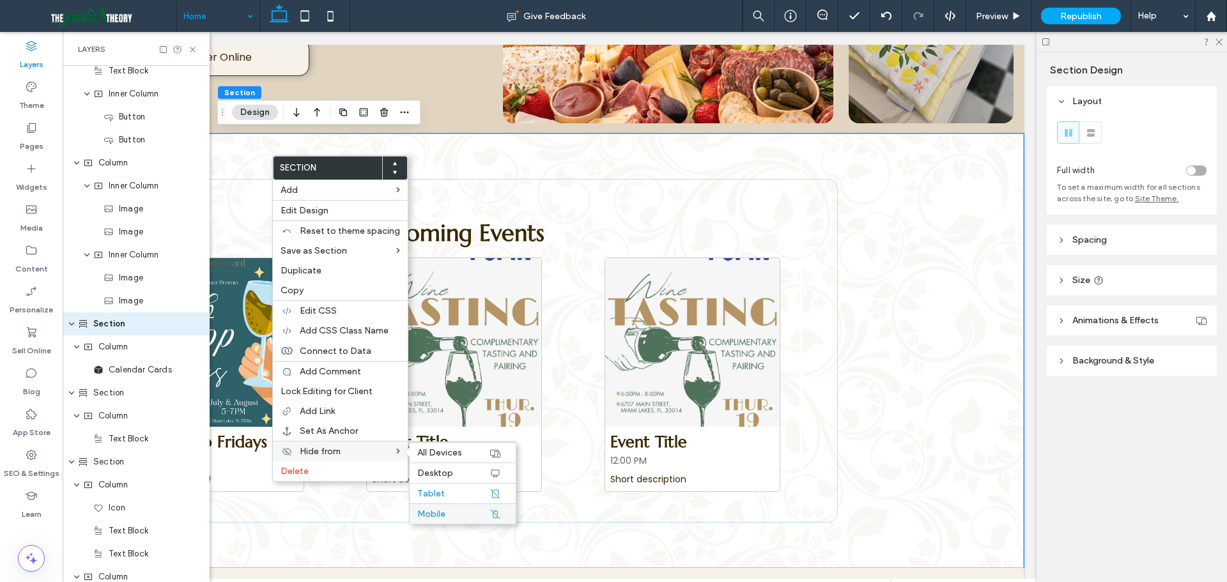
click at [443, 504] on div "Mobile" at bounding box center [463, 514] width 106 height 20
click at [445, 496] on label "Tablet" at bounding box center [453, 493] width 72 height 11
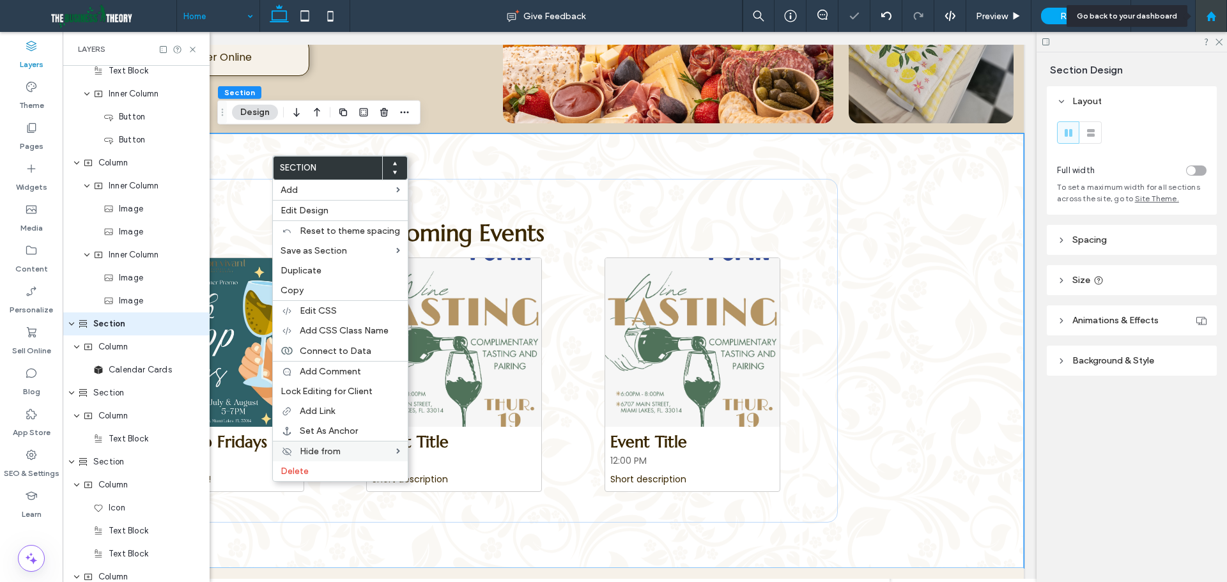
click at [1220, 15] on div at bounding box center [1211, 16] width 31 height 11
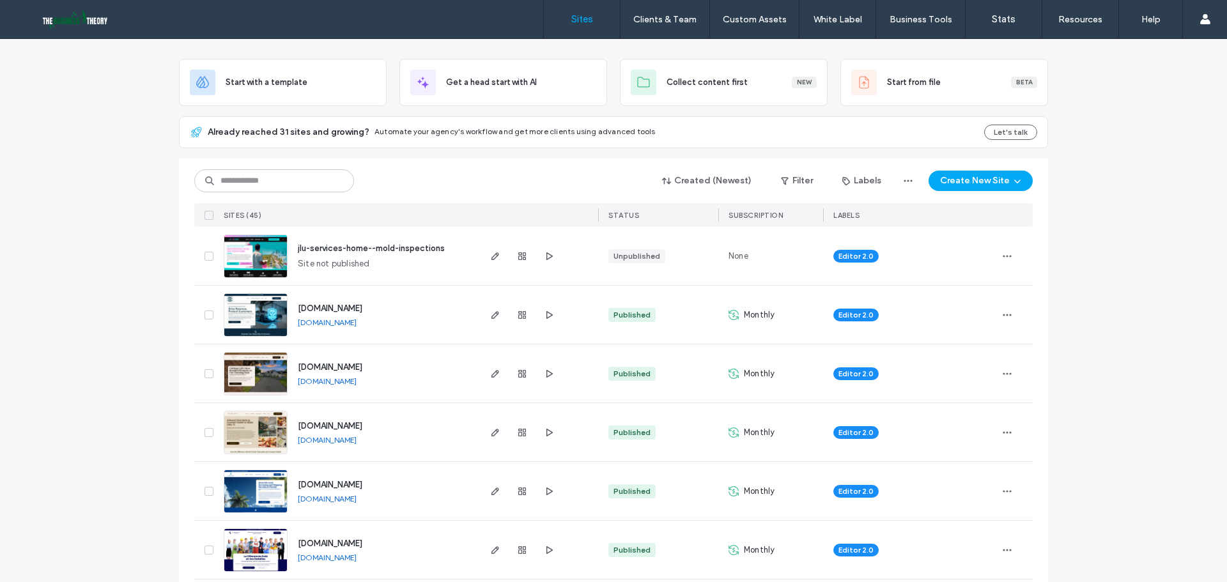
scroll to position [64, 0]
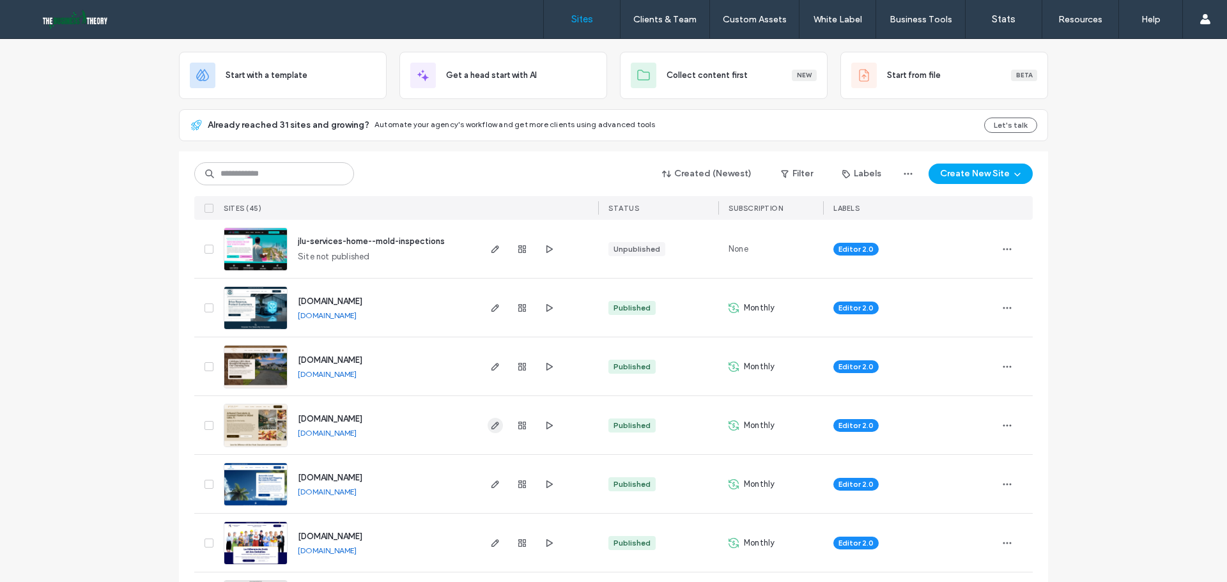
click at [491, 426] on icon "button" at bounding box center [495, 426] width 10 height 10
